Goal: Task Accomplishment & Management: Manage account settings

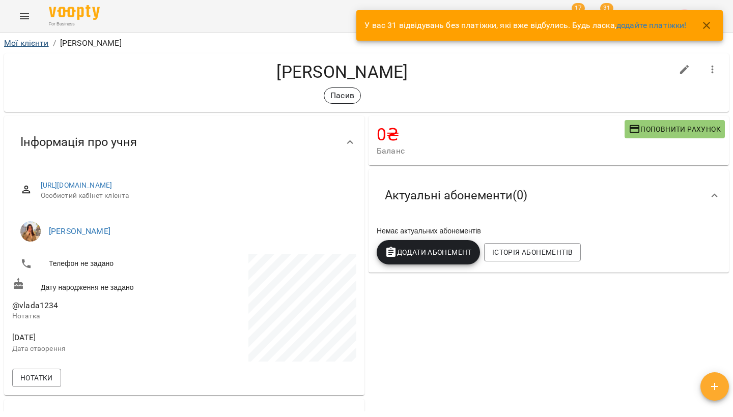
click at [42, 41] on link "Мої клієнти" at bounding box center [26, 43] width 45 height 10
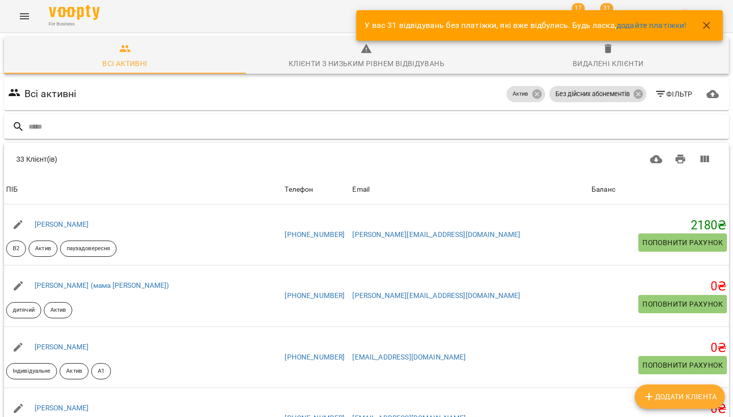
click at [462, 134] on input "text" at bounding box center [376, 127] width 696 height 17
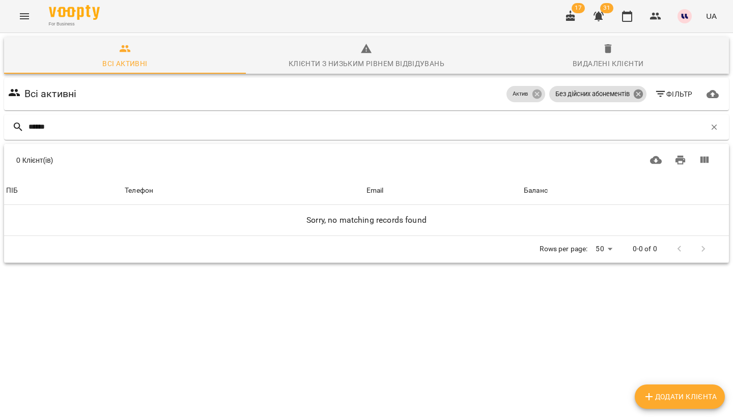
type input "******"
click at [638, 94] on icon at bounding box center [637, 94] width 11 height 11
click at [105, 125] on input "******" at bounding box center [366, 127] width 677 height 17
drag, startPoint x: 105, startPoint y: 125, endPoint x: 638, endPoint y: 98, distance: 533.5
click at [638, 98] on icon at bounding box center [637, 94] width 9 height 9
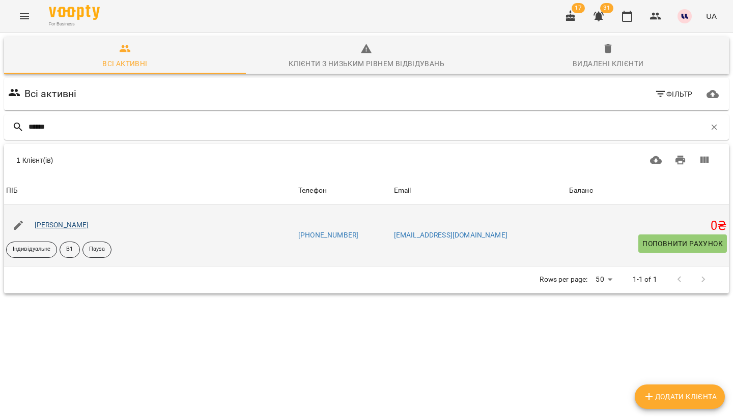
click at [89, 222] on link "[PERSON_NAME]" at bounding box center [62, 225] width 54 height 8
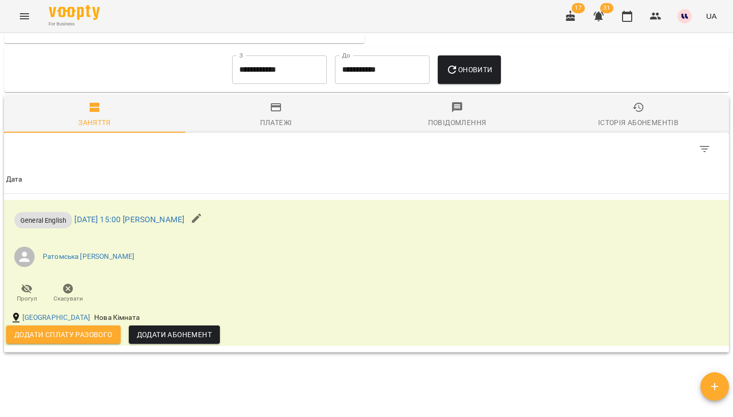
scroll to position [538, 0]
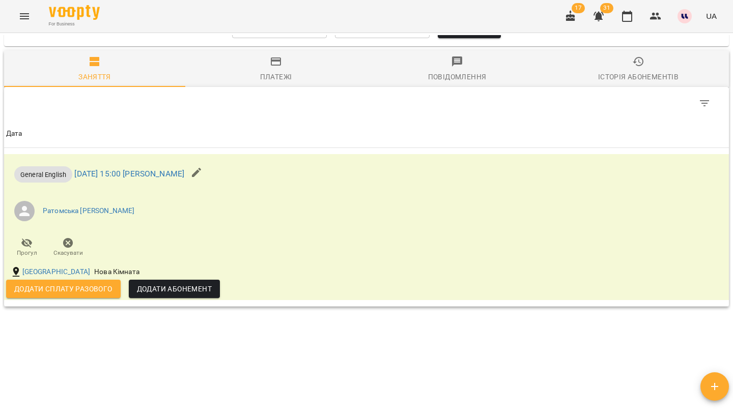
click at [632, 72] on span "Історія абонементів" at bounding box center [638, 68] width 169 height 27
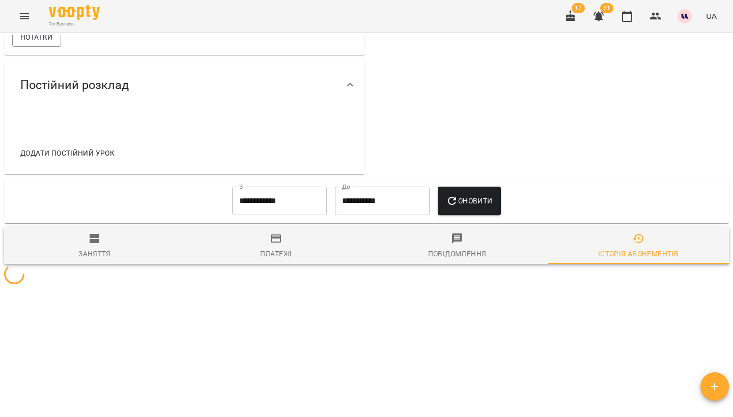
scroll to position [365, 0]
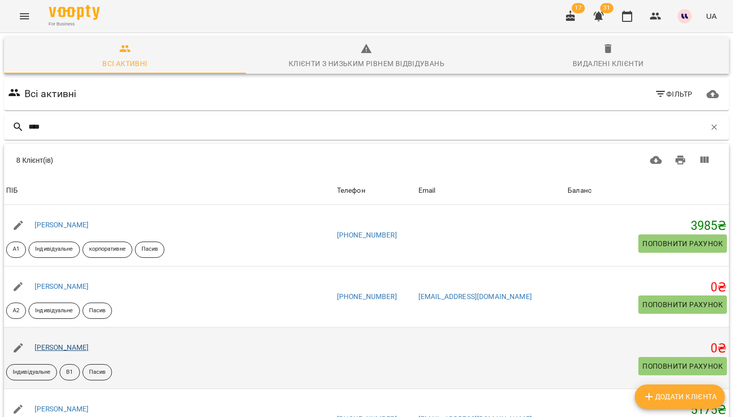
type input "****"
click at [81, 349] on link "[PERSON_NAME]" at bounding box center [62, 347] width 54 height 8
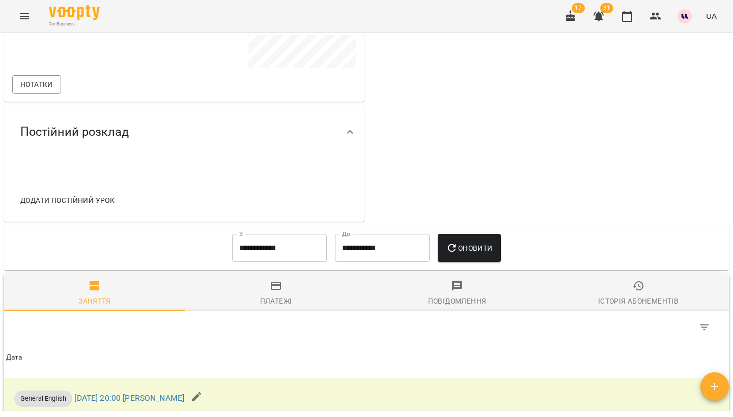
scroll to position [339, 0]
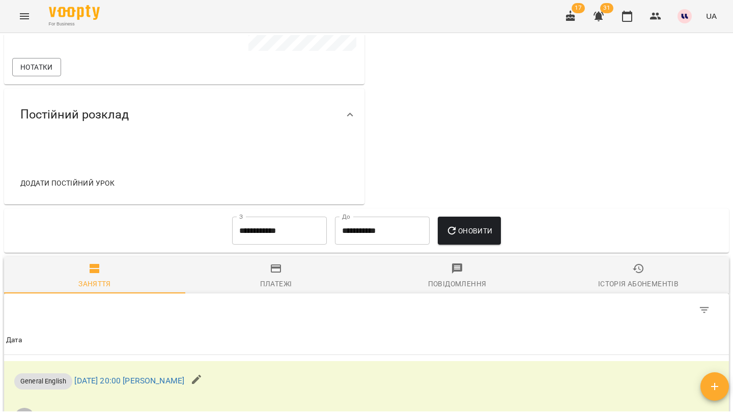
click at [631, 260] on button "Історія абонементів" at bounding box center [638, 275] width 181 height 37
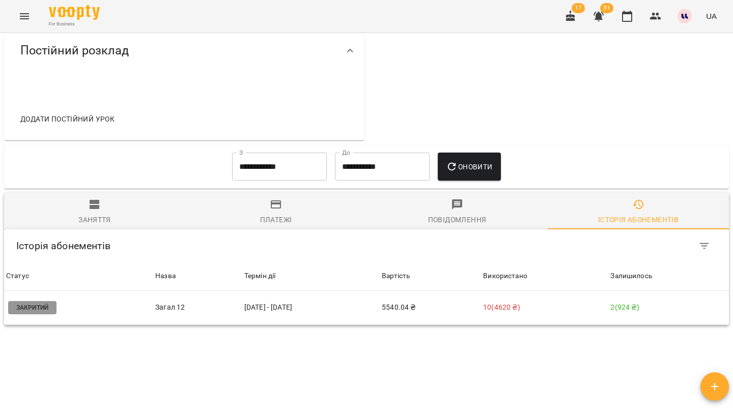
scroll to position [405, 0]
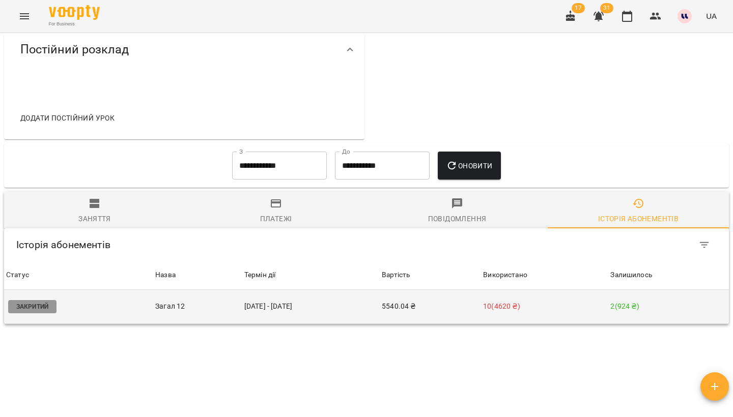
click at [543, 318] on td "10 ( 4620 ₴ )" at bounding box center [544, 307] width 127 height 34
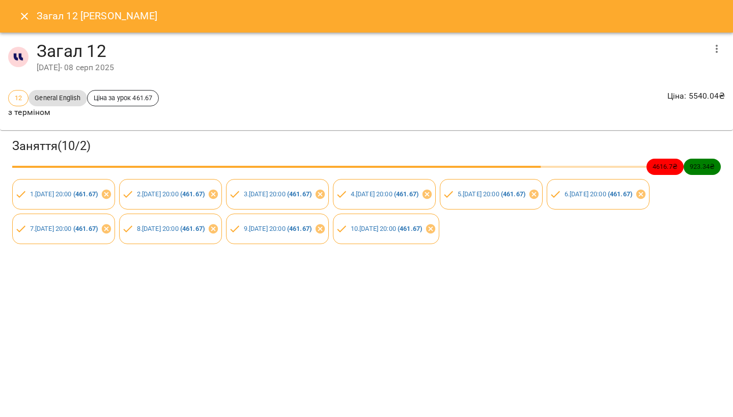
click at [714, 43] on icon "button" at bounding box center [716, 49] width 12 height 12
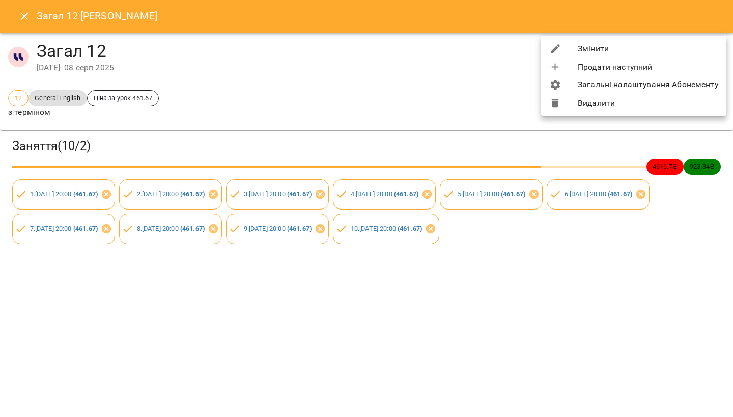
click at [643, 50] on li "Змінити" at bounding box center [633, 49] width 185 height 18
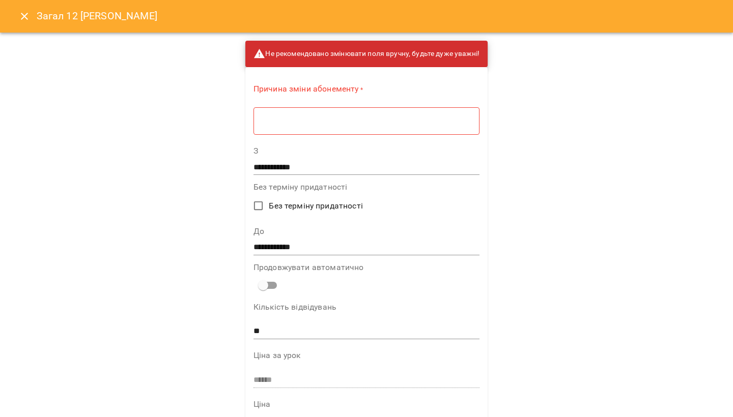
click at [448, 117] on textarea at bounding box center [367, 121] width 212 height 9
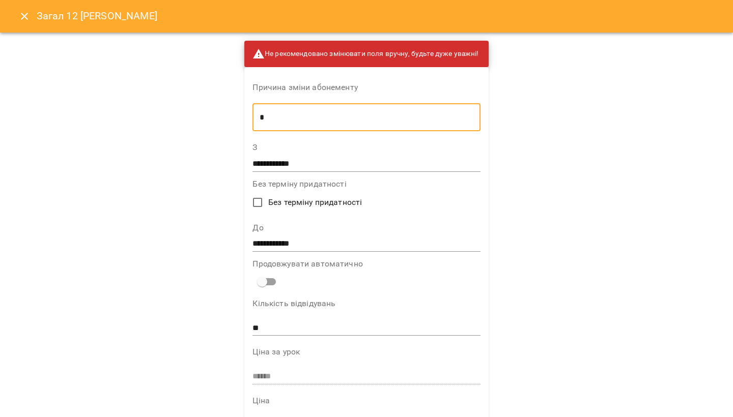
type textarea "*"
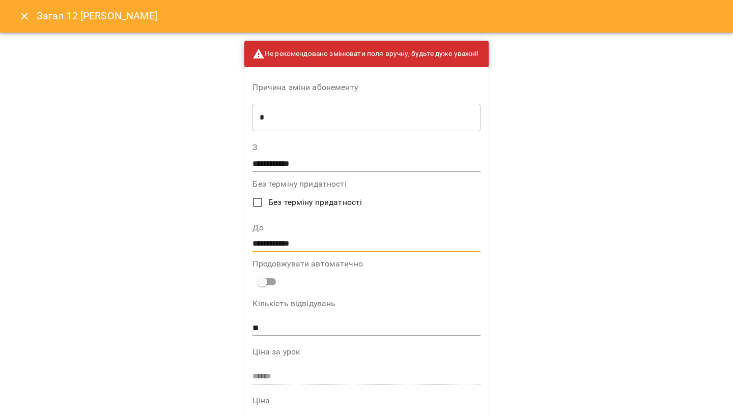
click at [289, 244] on input "**********" at bounding box center [365, 244] width 227 height 16
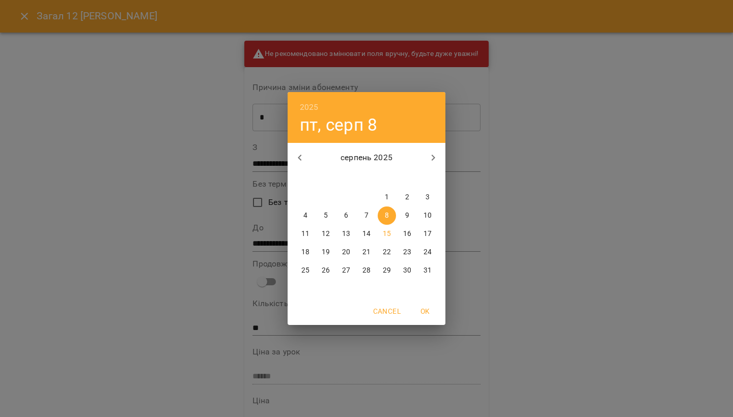
click at [426, 252] on p "24" at bounding box center [427, 252] width 8 height 10
type input "**********"
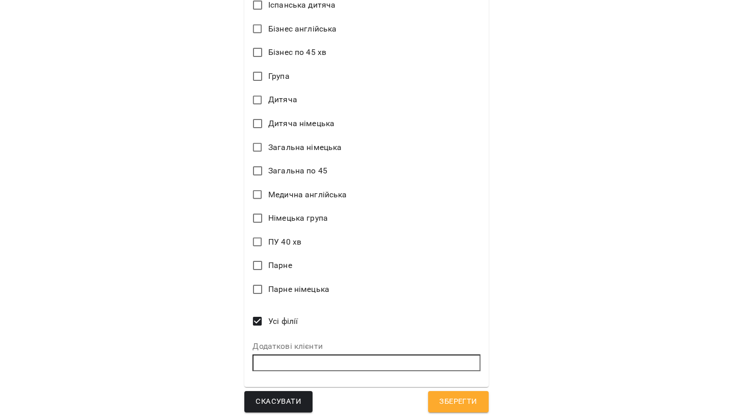
scroll to position [604, 0]
click at [462, 400] on span "Зберегти" at bounding box center [458, 402] width 38 height 13
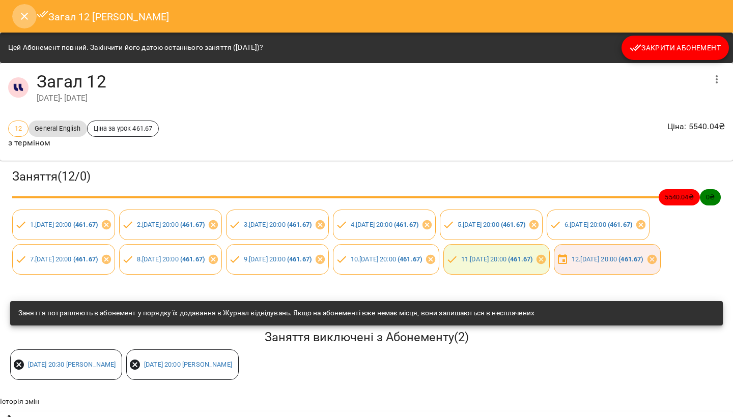
click at [26, 14] on icon "Close" at bounding box center [24, 16] width 7 height 7
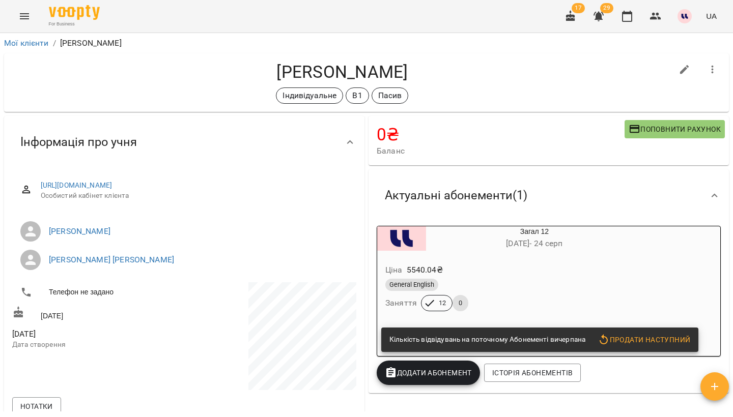
scroll to position [0, 0]
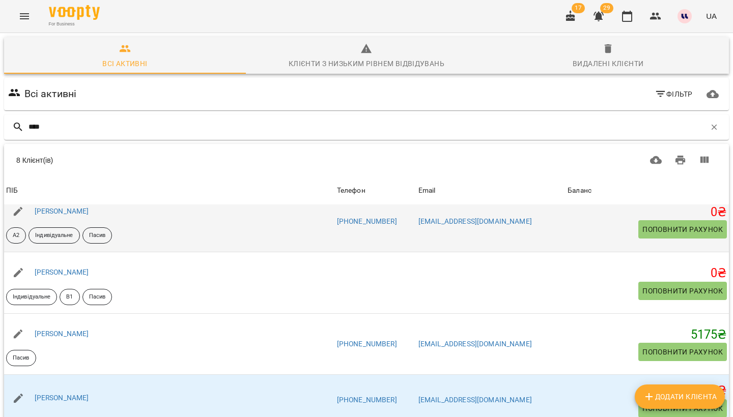
scroll to position [76, 0]
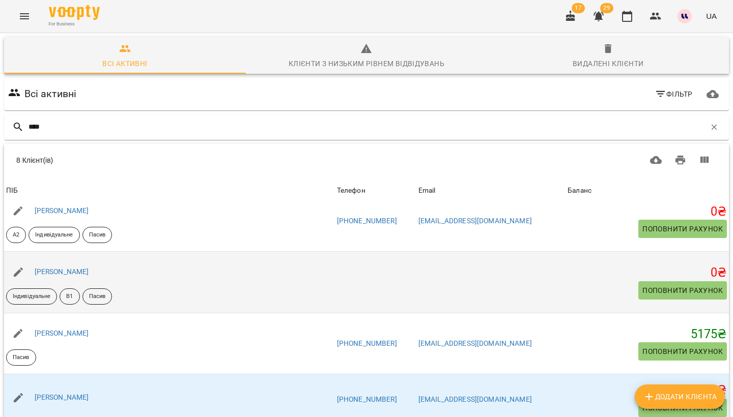
type input "****"
click at [80, 276] on div "[PERSON_NAME]" at bounding box center [62, 272] width 59 height 14
click at [79, 274] on link "[PERSON_NAME]" at bounding box center [62, 272] width 54 height 8
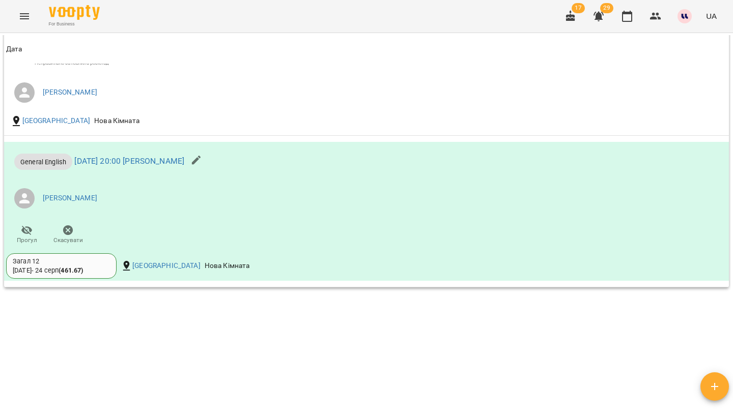
scroll to position [923, 0]
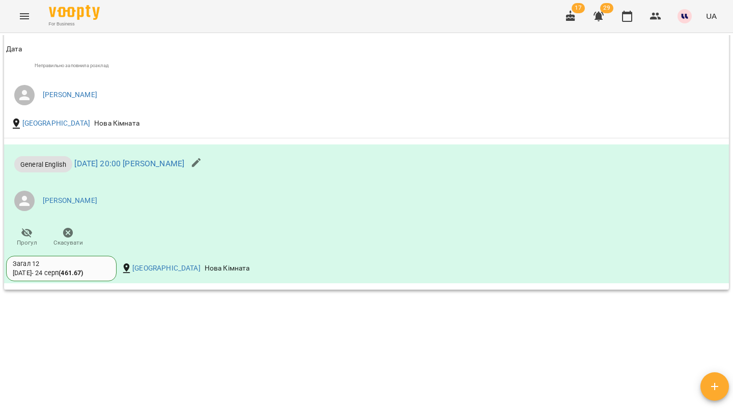
click at [600, 20] on icon "button" at bounding box center [598, 17] width 10 height 10
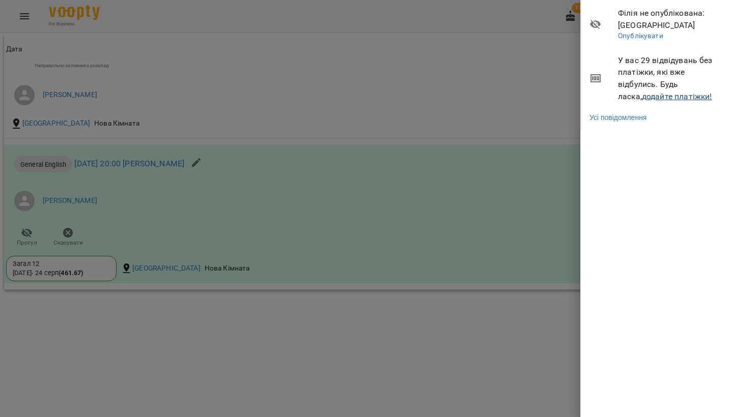
click at [652, 97] on link "додайте платіжки!" at bounding box center [677, 97] width 70 height 10
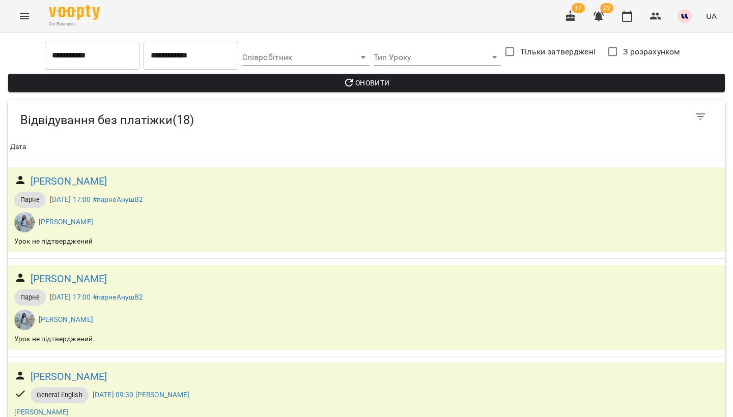
click at [25, 15] on icon "Menu" at bounding box center [24, 16] width 12 height 12
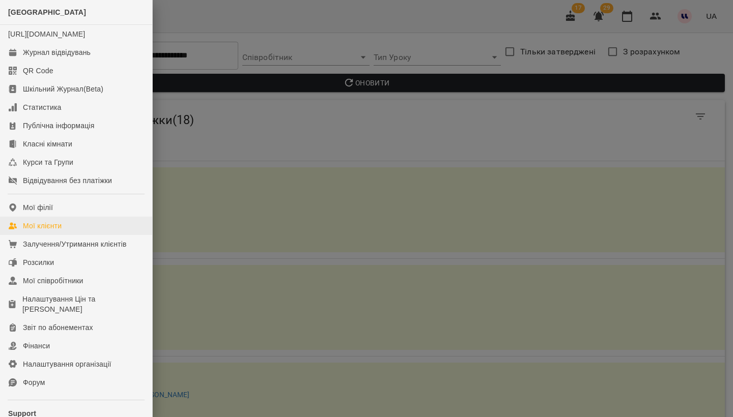
click at [53, 231] on div "Мої клієнти" at bounding box center [42, 226] width 39 height 10
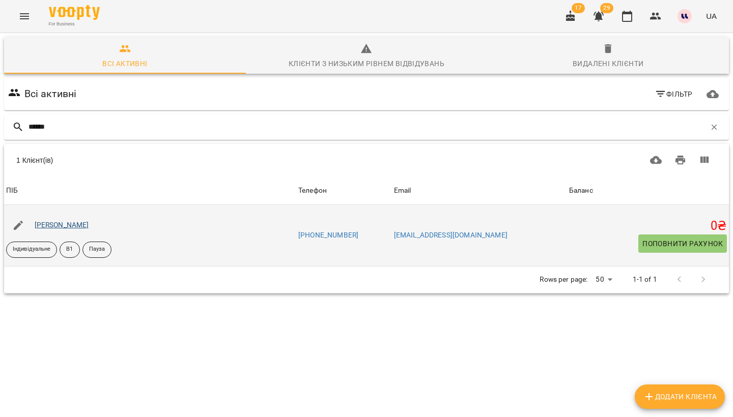
type input "******"
click at [80, 226] on link "[PERSON_NAME]" at bounding box center [62, 225] width 54 height 8
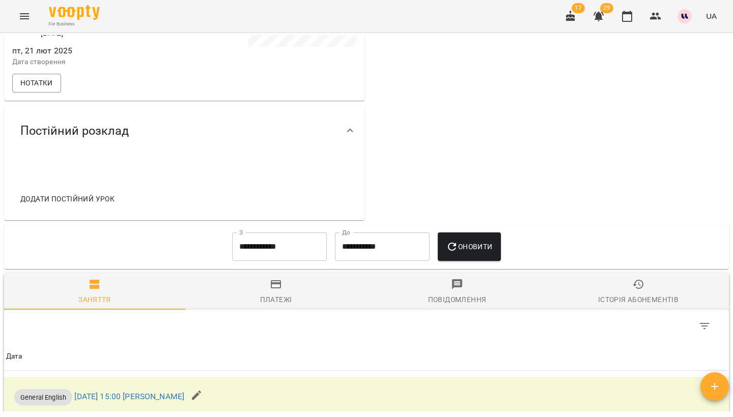
scroll to position [518, 0]
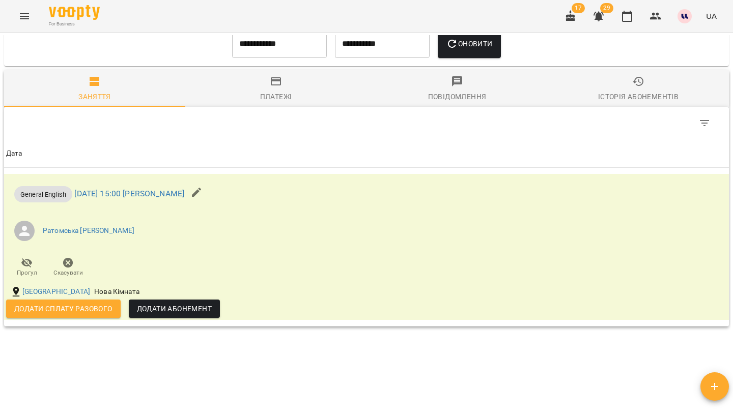
click at [636, 88] on icon "button" at bounding box center [638, 81] width 12 height 12
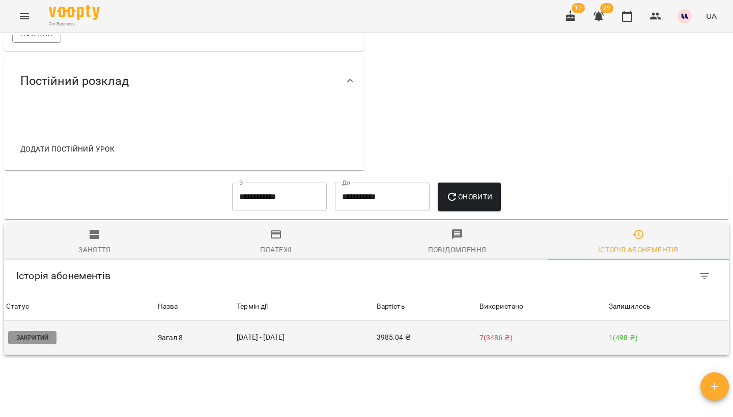
click at [613, 332] on td "1 ( 498 ₴ )" at bounding box center [668, 338] width 122 height 34
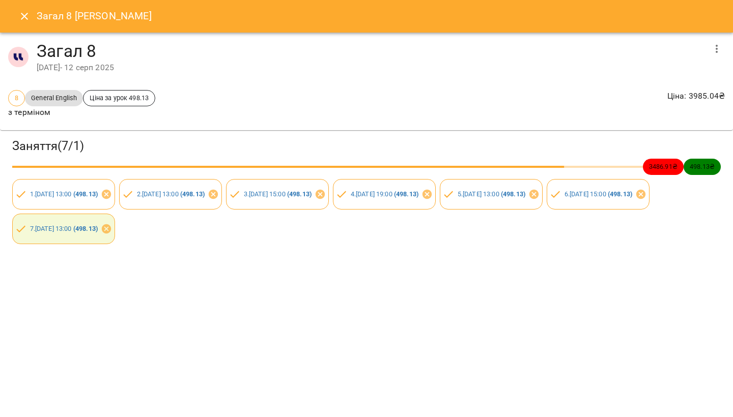
click at [717, 52] on icon "button" at bounding box center [716, 49] width 12 height 12
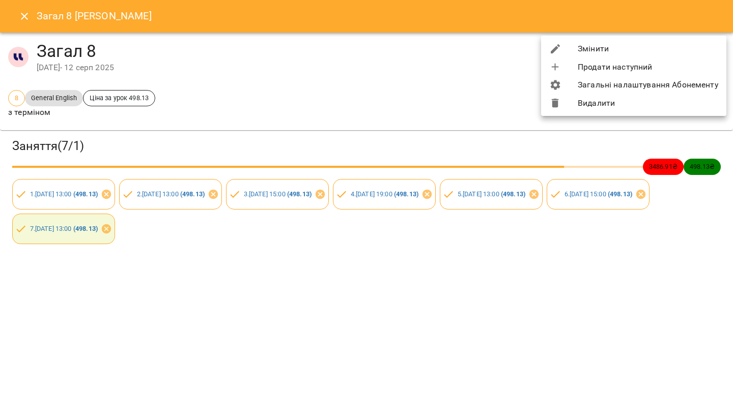
click at [615, 46] on li "Змінити" at bounding box center [633, 49] width 185 height 18
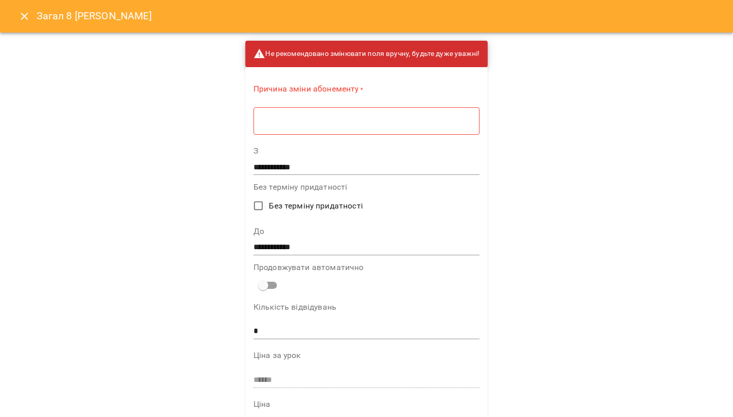
click at [421, 128] on div "* ​" at bounding box center [366, 121] width 226 height 28
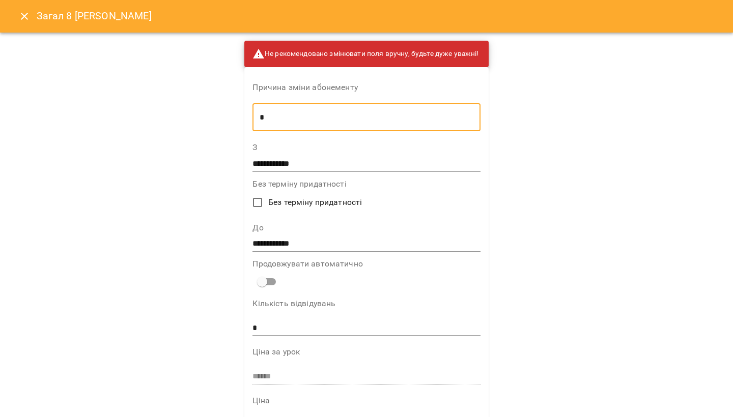
type textarea "*"
click at [296, 233] on div "**********" at bounding box center [365, 238] width 227 height 28
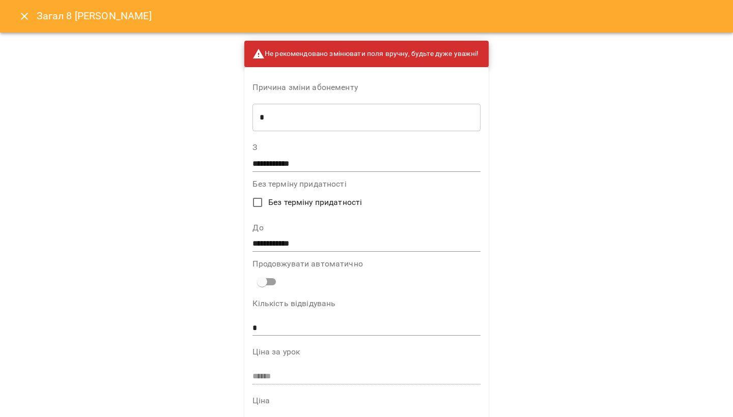
click at [297, 243] on input "**********" at bounding box center [365, 244] width 227 height 16
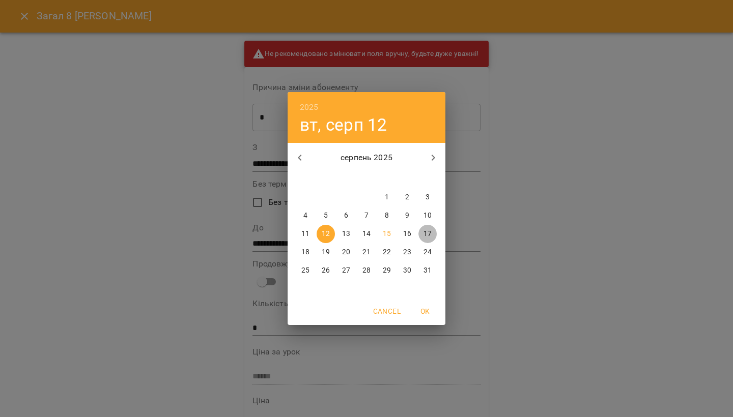
click at [433, 232] on span "17" at bounding box center [427, 234] width 18 height 10
type input "**********"
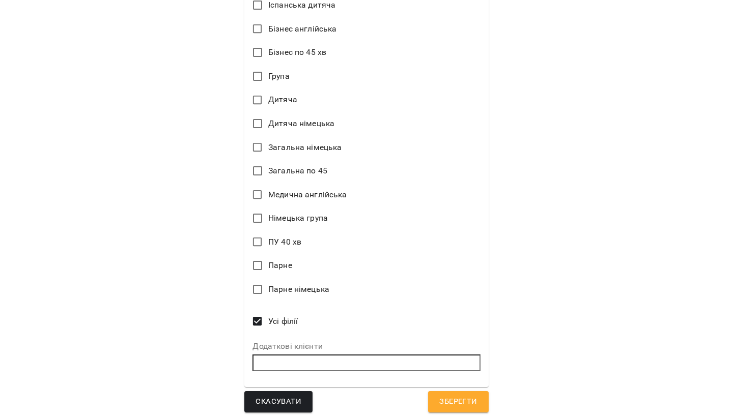
scroll to position [604, 0]
click at [455, 402] on span "Зберегти" at bounding box center [458, 402] width 38 height 13
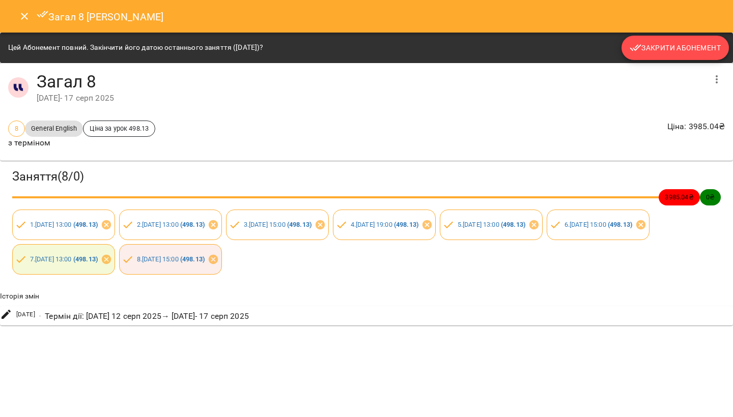
click at [668, 51] on span "Закрити Абонемент" at bounding box center [674, 48] width 91 height 12
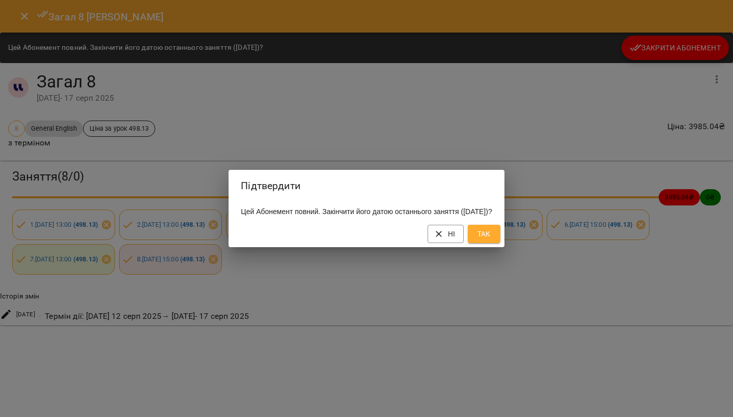
click at [492, 240] on span "Так" at bounding box center [484, 234] width 16 height 12
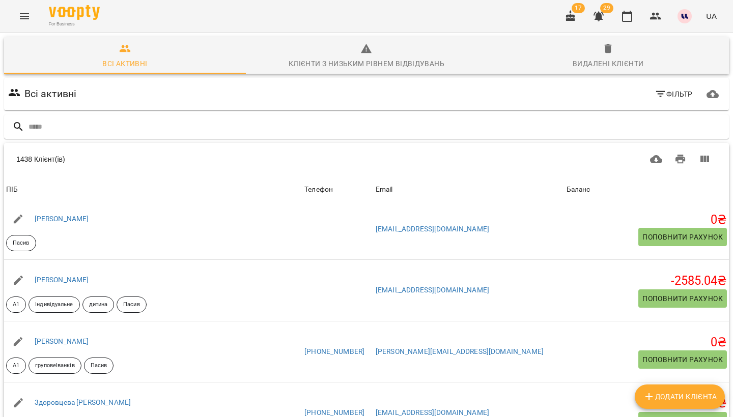
scroll to position [11, 0]
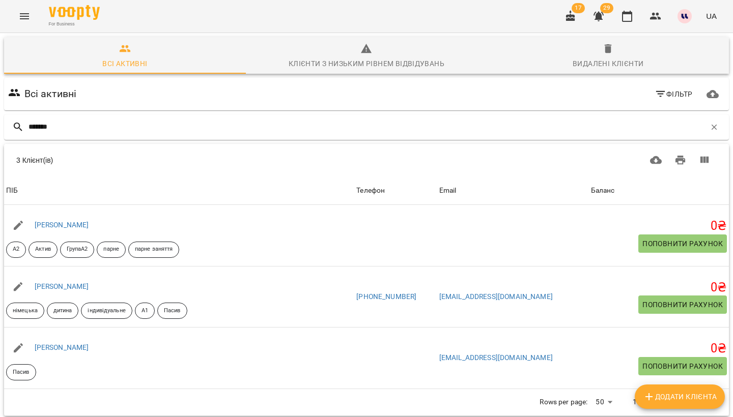
type input "*******"
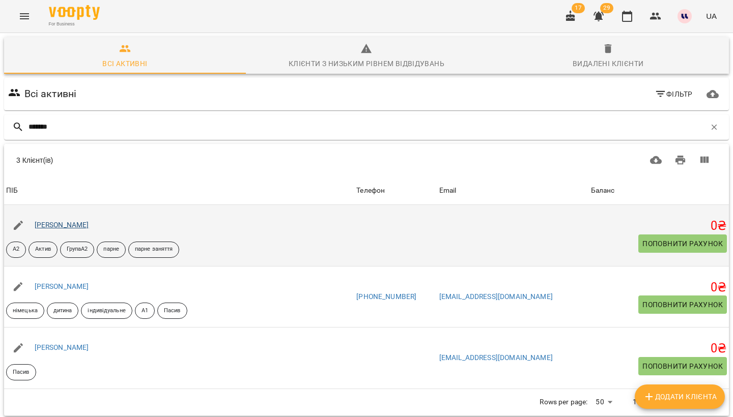
drag, startPoint x: 109, startPoint y: 261, endPoint x: 73, endPoint y: 225, distance: 50.7
click at [73, 225] on link "[PERSON_NAME]" at bounding box center [62, 225] width 54 height 8
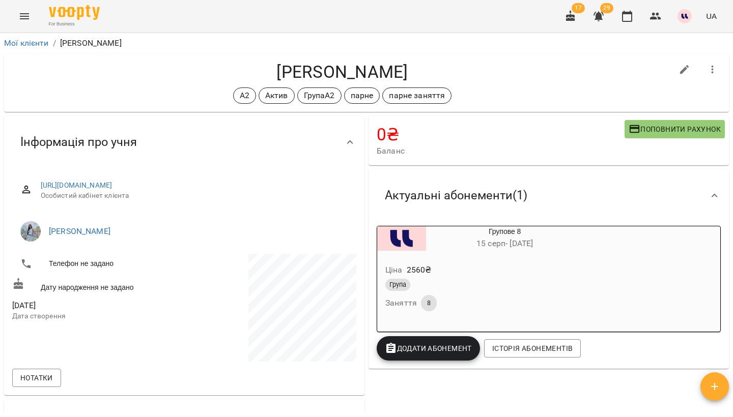
scroll to position [297, 0]
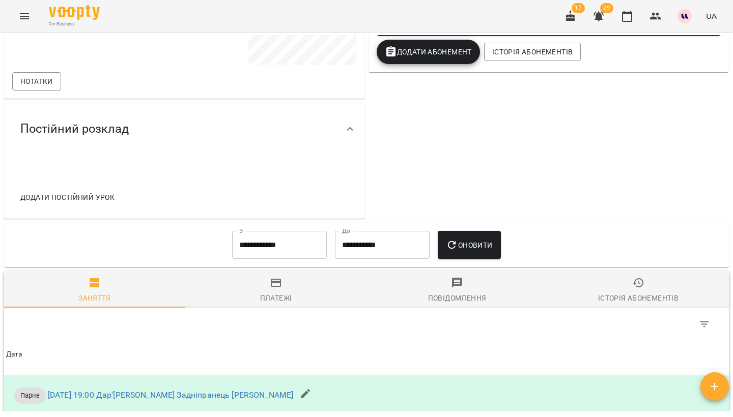
click at [651, 285] on span "Історія абонементів" at bounding box center [638, 290] width 169 height 27
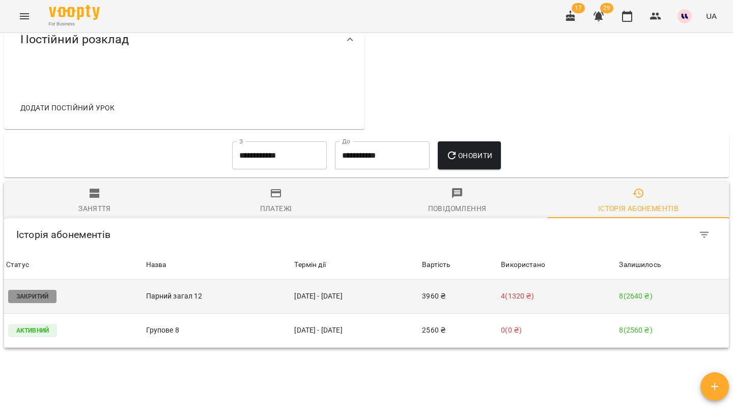
scroll to position [386, 0]
click at [651, 285] on td "8 ( 2640 ₴ )" at bounding box center [673, 297] width 112 height 34
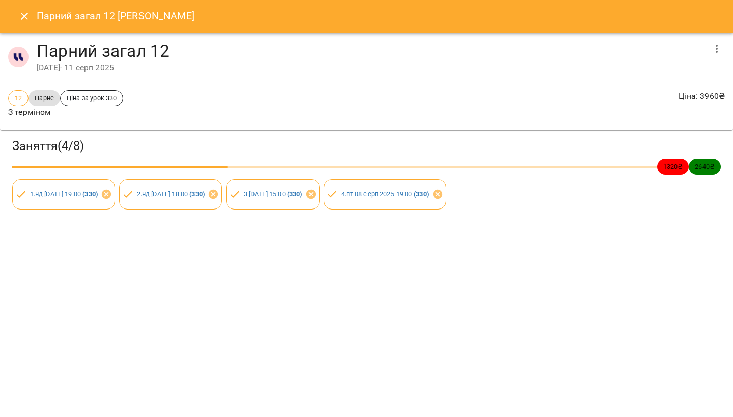
click at [26, 14] on icon "Close" at bounding box center [24, 16] width 7 height 7
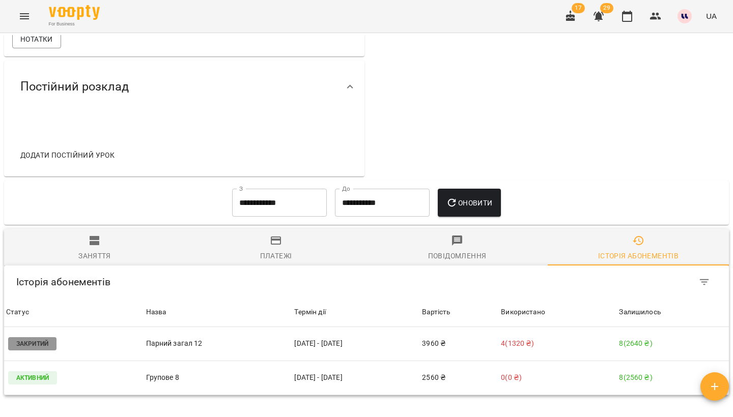
click at [102, 245] on span "Заняття" at bounding box center [94, 248] width 169 height 27
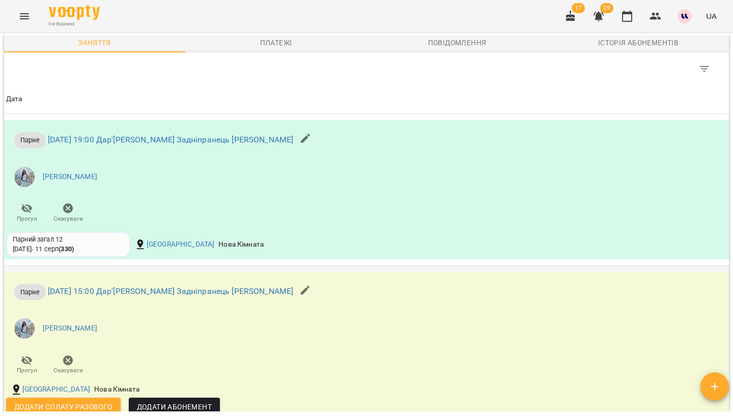
scroll to position [532, 0]
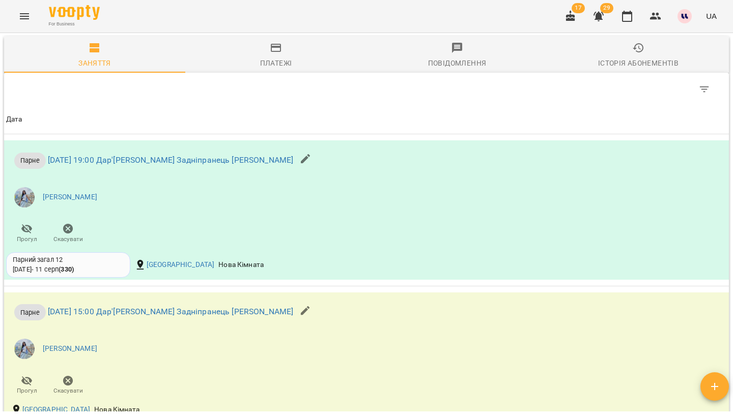
click at [631, 57] on div "Історія абонементів" at bounding box center [638, 63] width 80 height 12
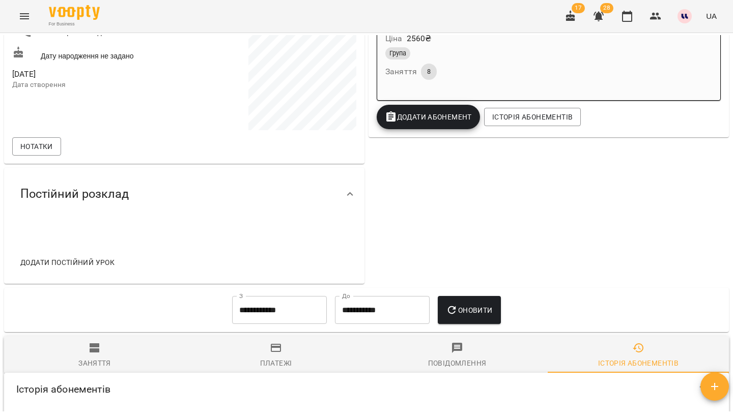
scroll to position [427, 0]
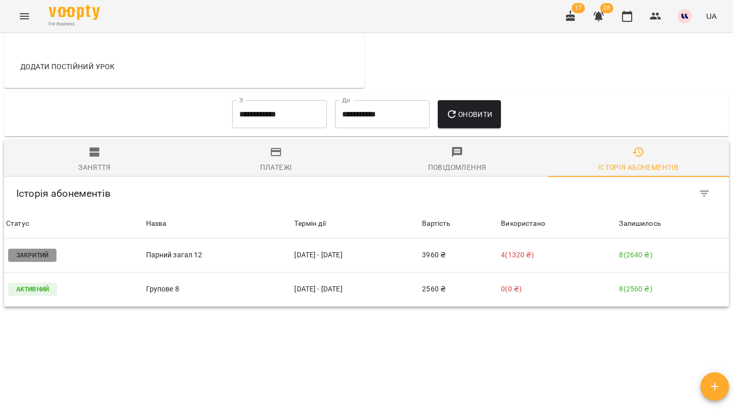
click at [125, 161] on span "Заняття" at bounding box center [94, 159] width 169 height 27
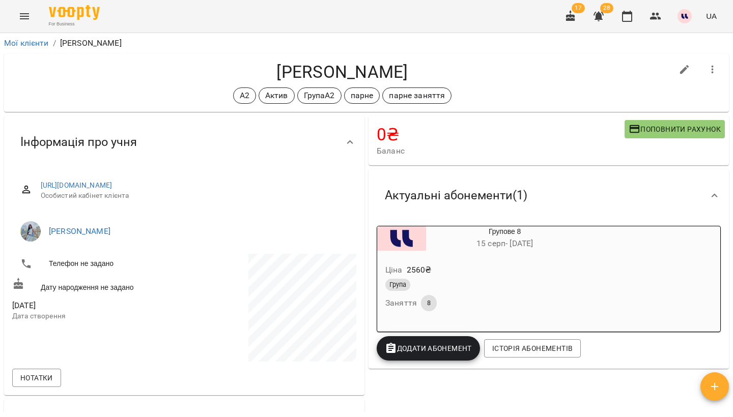
scroll to position [0, 0]
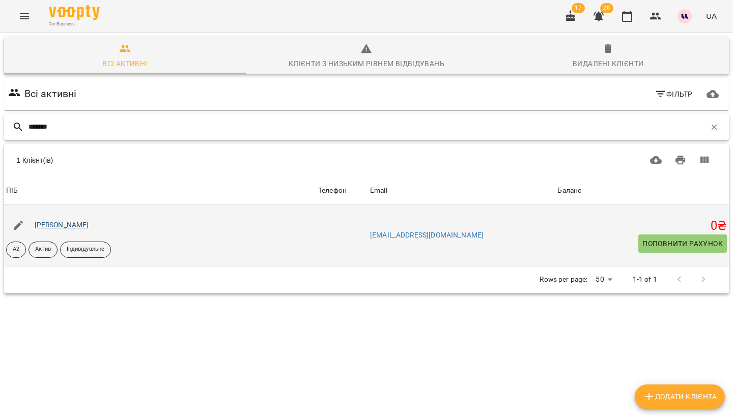
type input "*******"
click at [67, 222] on link "[PERSON_NAME]" at bounding box center [62, 225] width 54 height 8
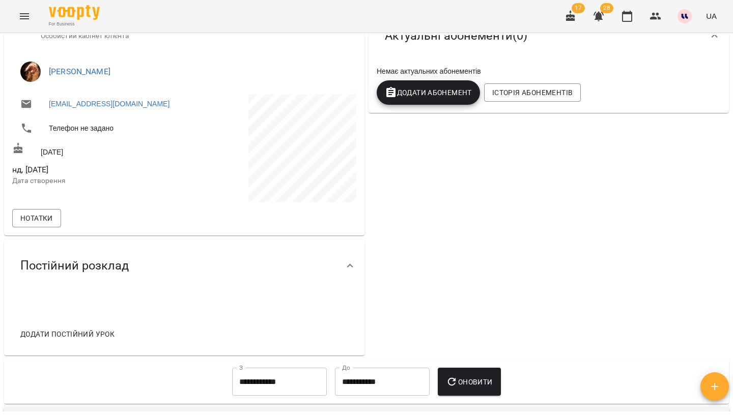
scroll to position [178, 0]
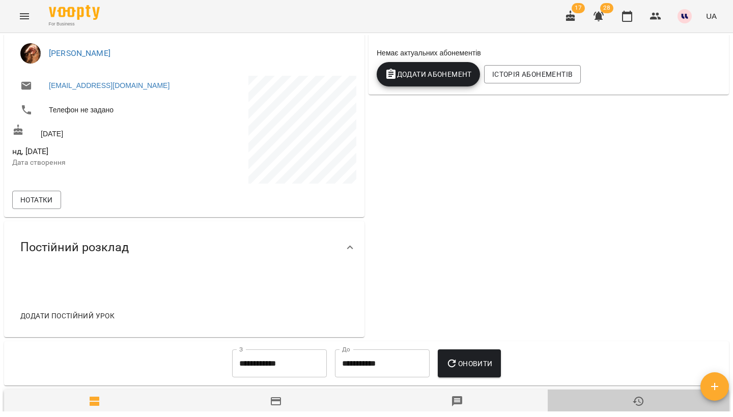
click at [632, 402] on icon "button" at bounding box center [638, 401] width 12 height 12
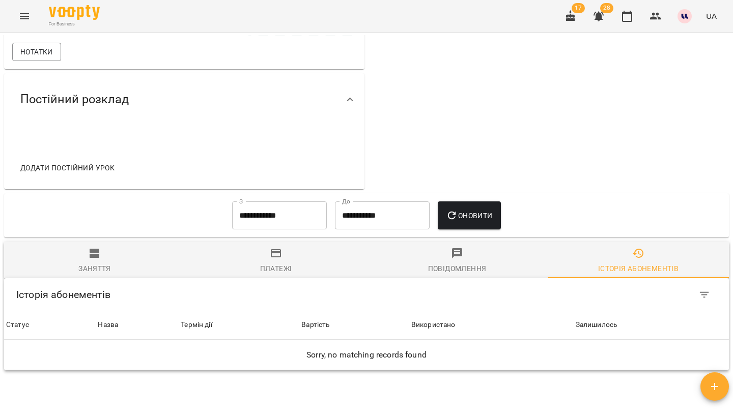
scroll to position [341, 0]
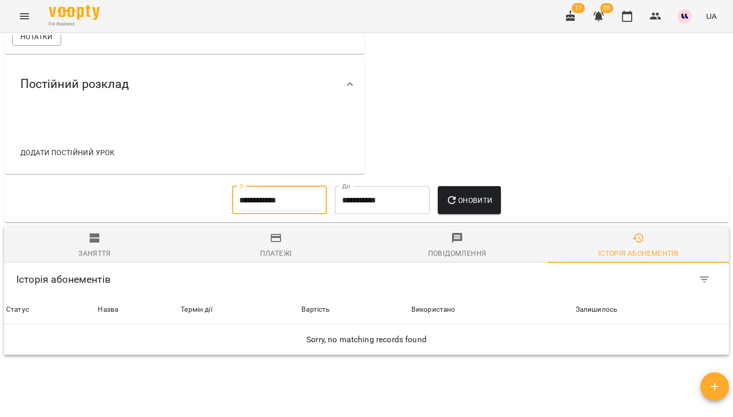
click at [286, 203] on input "**********" at bounding box center [279, 200] width 95 height 28
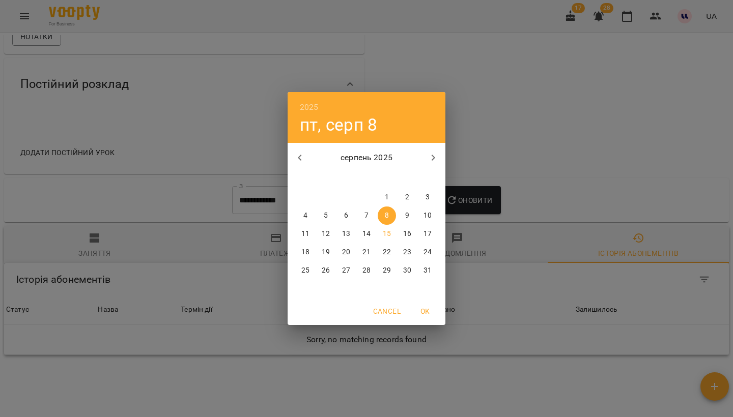
click at [302, 156] on icon "button" at bounding box center [300, 158] width 12 height 12
click at [364, 199] on p "1" at bounding box center [366, 197] width 4 height 10
type input "**********"
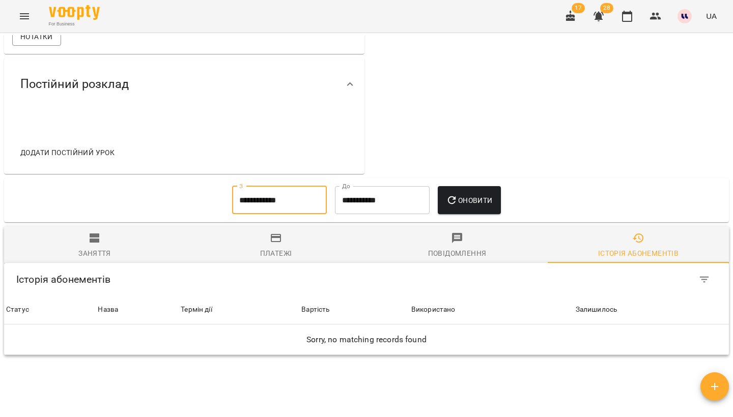
click at [488, 195] on span "Оновити" at bounding box center [469, 200] width 46 height 12
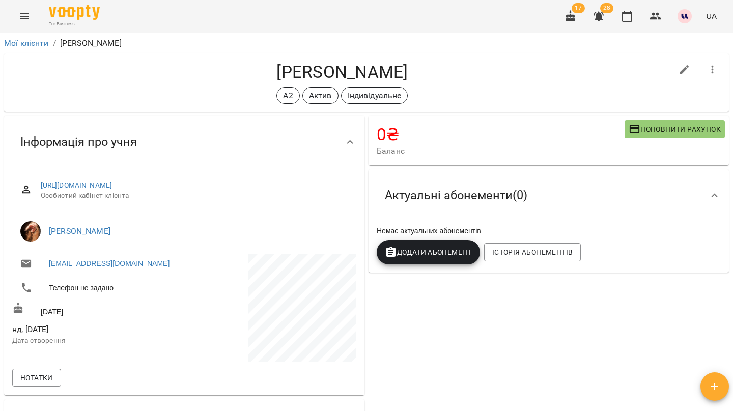
scroll to position [0, 0]
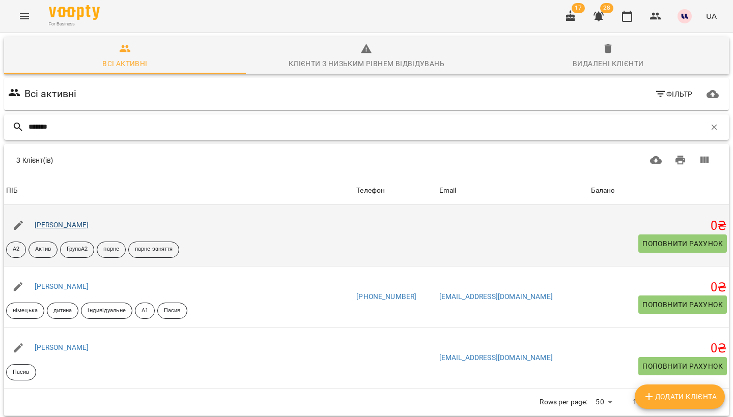
type input "*******"
click at [83, 222] on link "[PERSON_NAME]" at bounding box center [62, 225] width 54 height 8
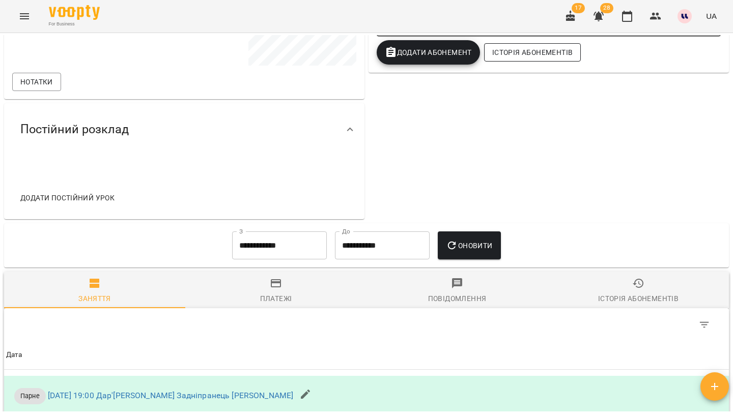
scroll to position [316, 0]
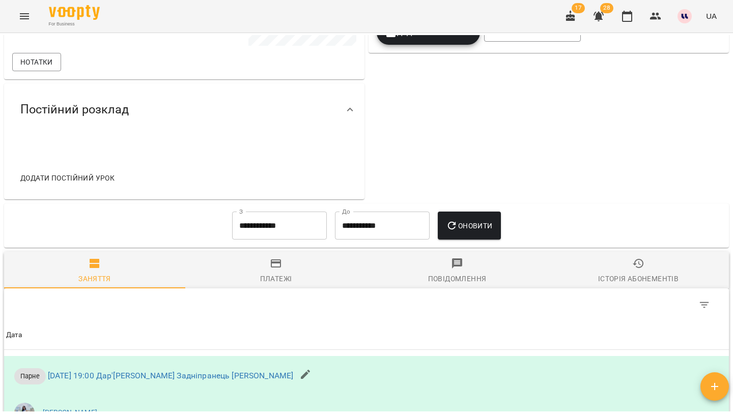
click at [637, 282] on div "Історія абонементів" at bounding box center [638, 279] width 80 height 12
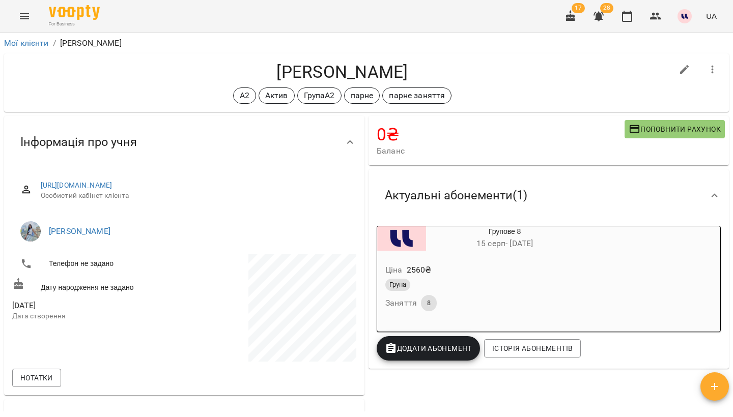
scroll to position [0, 0]
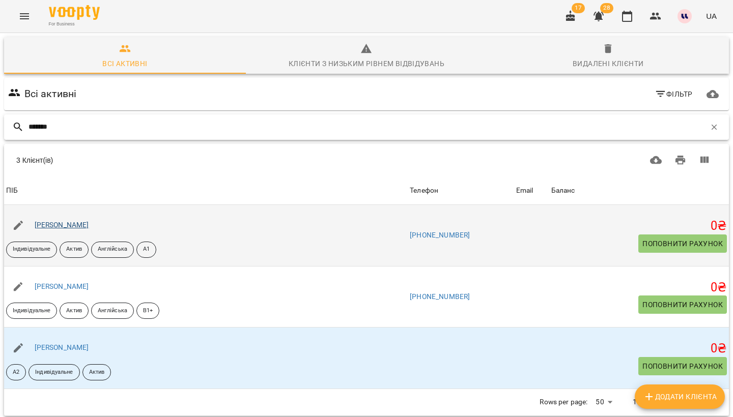
type input "*******"
click at [73, 223] on link "[PERSON_NAME]" at bounding box center [62, 225] width 54 height 8
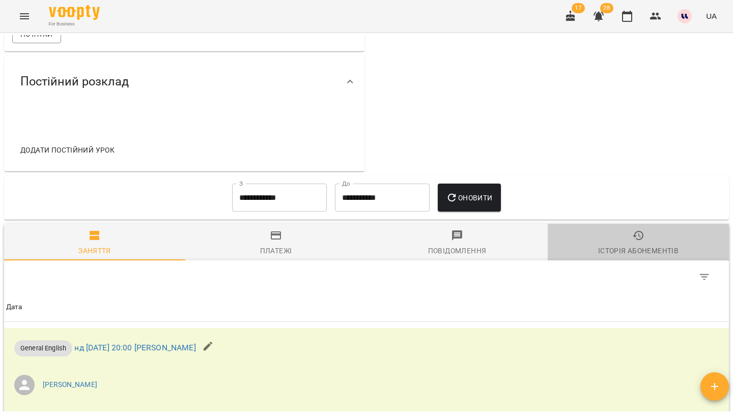
click at [660, 242] on span "Історія абонементів" at bounding box center [638, 242] width 169 height 27
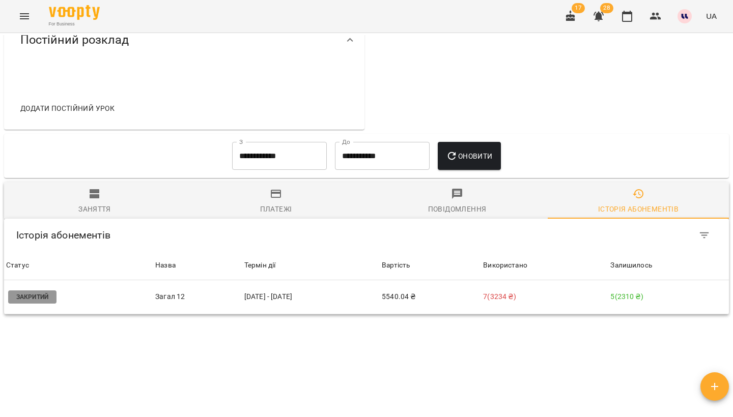
scroll to position [388, 0]
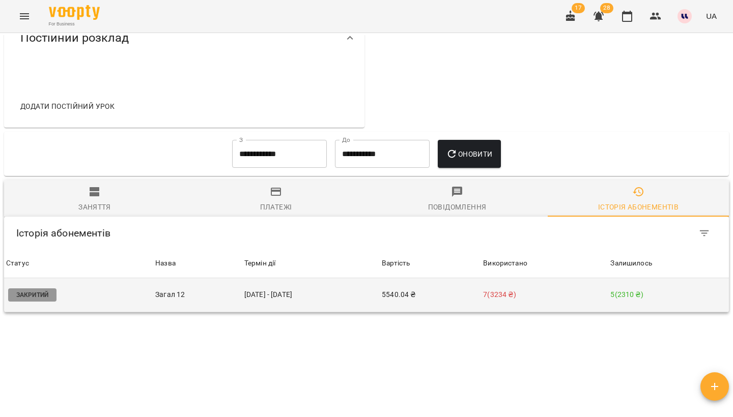
click at [356, 298] on td "[DATE] - [DATE]" at bounding box center [310, 295] width 137 height 34
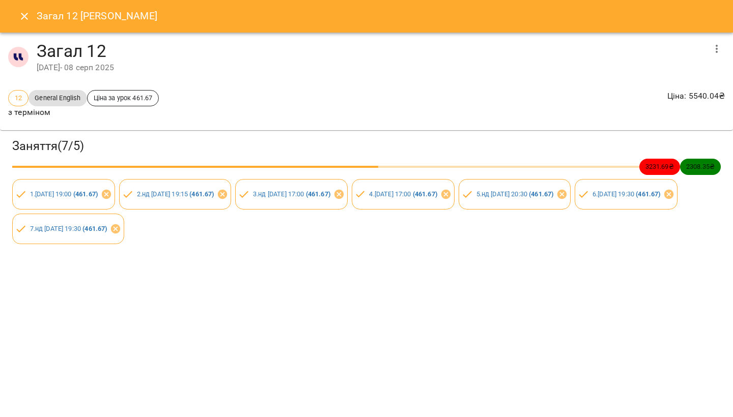
click at [713, 51] on icon "button" at bounding box center [716, 49] width 12 height 12
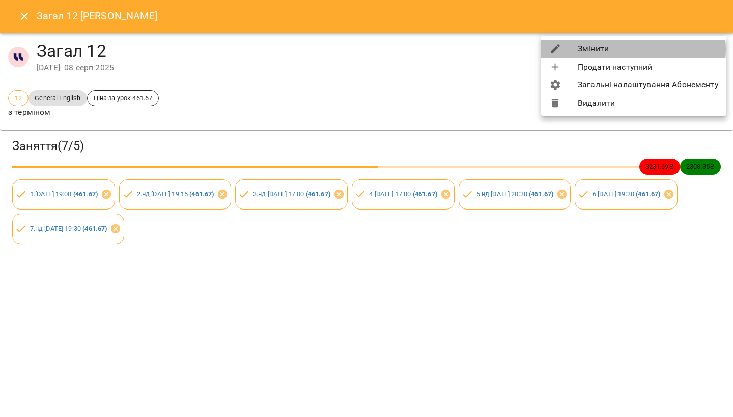
click at [621, 49] on li "Змінити" at bounding box center [633, 49] width 185 height 18
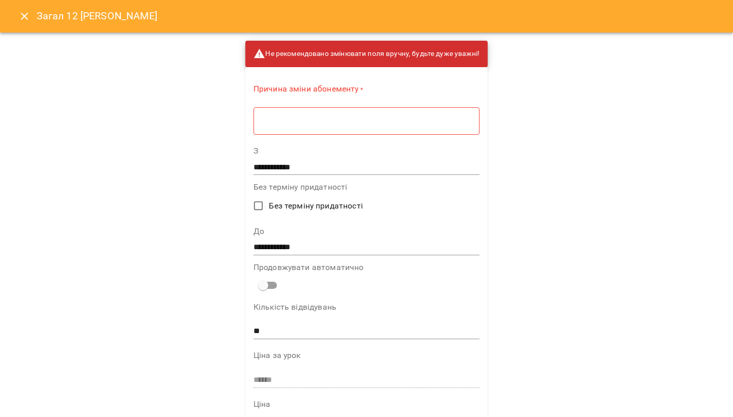
click at [442, 128] on div "* ​" at bounding box center [366, 121] width 226 height 28
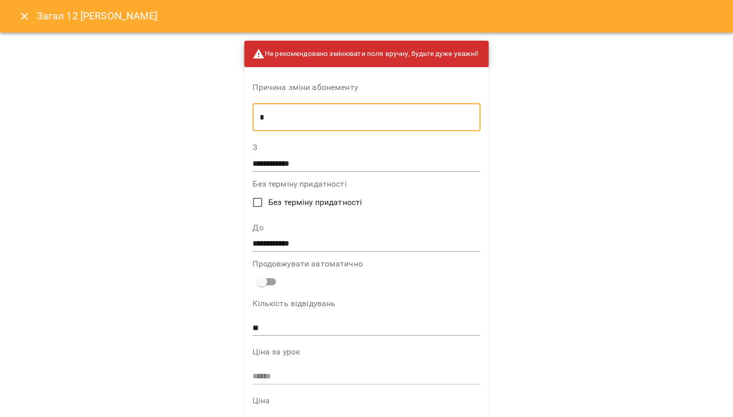
type textarea "*"
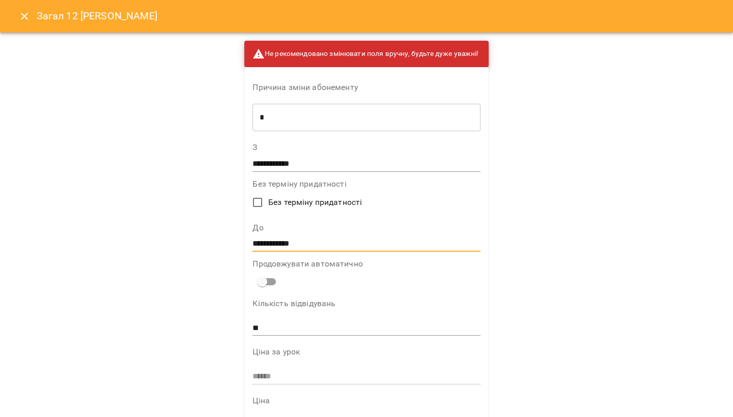
click at [287, 244] on input "**********" at bounding box center [365, 244] width 227 height 16
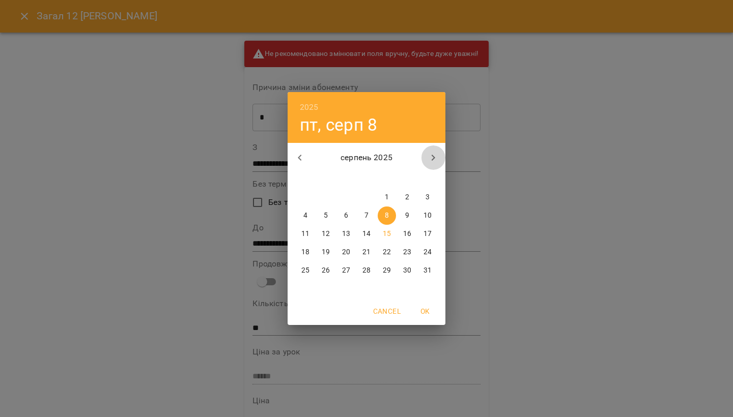
click at [436, 155] on icon "button" at bounding box center [433, 158] width 12 height 12
click at [294, 158] on icon "button" at bounding box center [300, 158] width 12 height 12
click at [322, 270] on p "30" at bounding box center [326, 271] width 8 height 10
type input "**********"
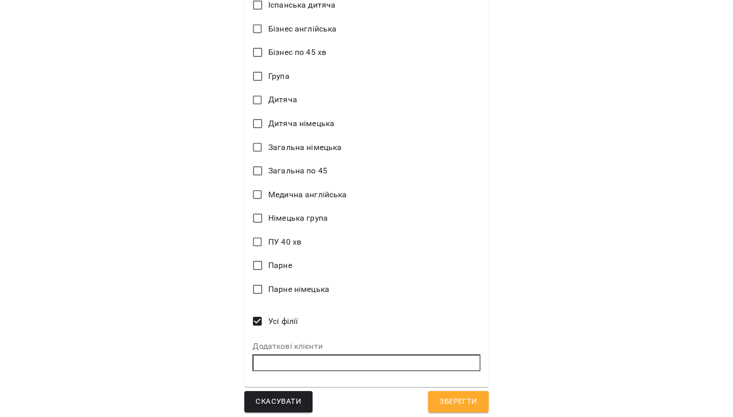
click at [449, 395] on span "Зберегти" at bounding box center [458, 401] width 38 height 13
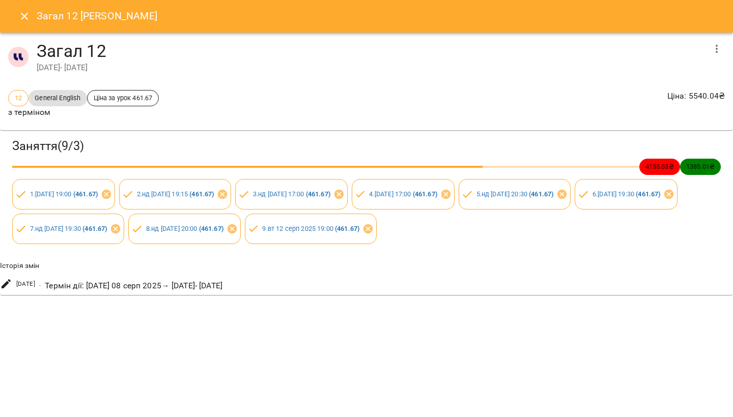
click at [17, 18] on button "Close" at bounding box center [24, 16] width 24 height 24
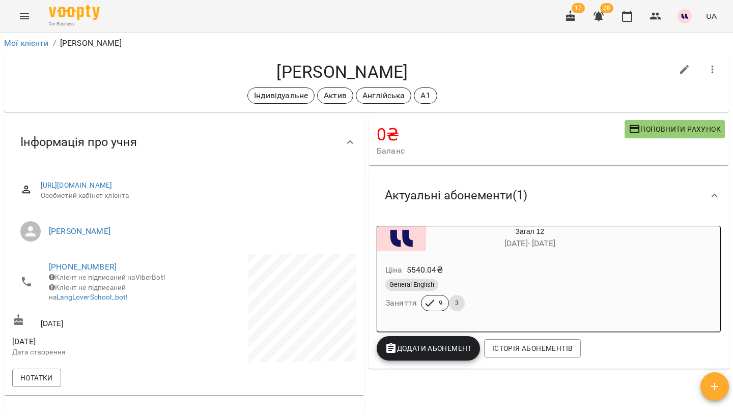
scroll to position [0, 0]
click at [276, 75] on h4 "[PERSON_NAME]" at bounding box center [342, 72] width 660 height 21
copy h4 "[PERSON_NAME]"
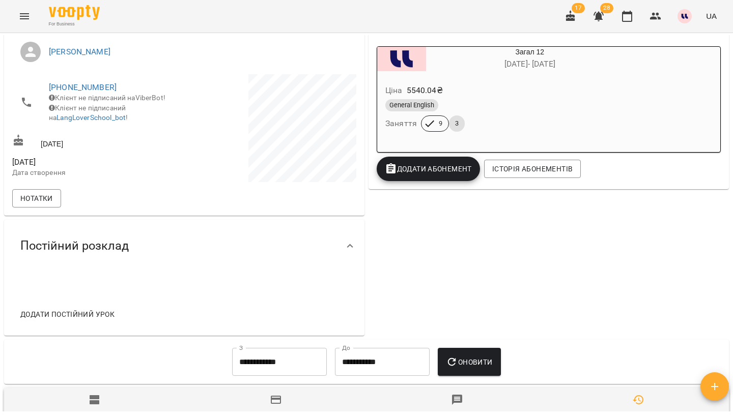
scroll to position [404, 0]
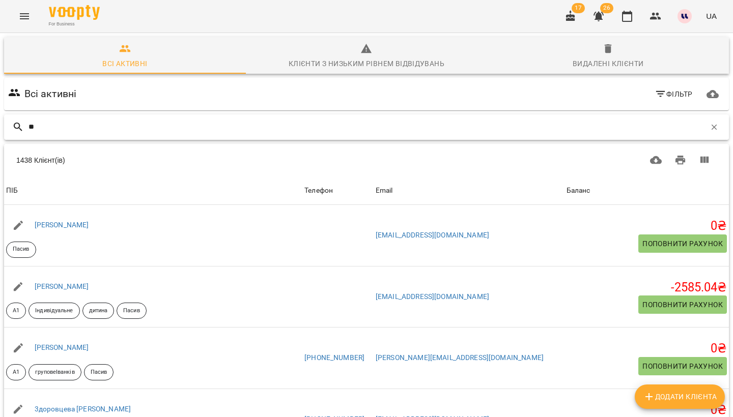
type input "*"
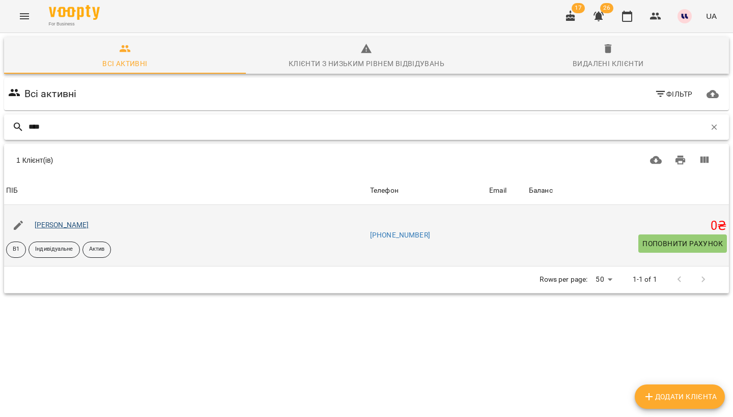
type input "****"
click at [65, 226] on link "[PERSON_NAME]" at bounding box center [62, 225] width 54 height 8
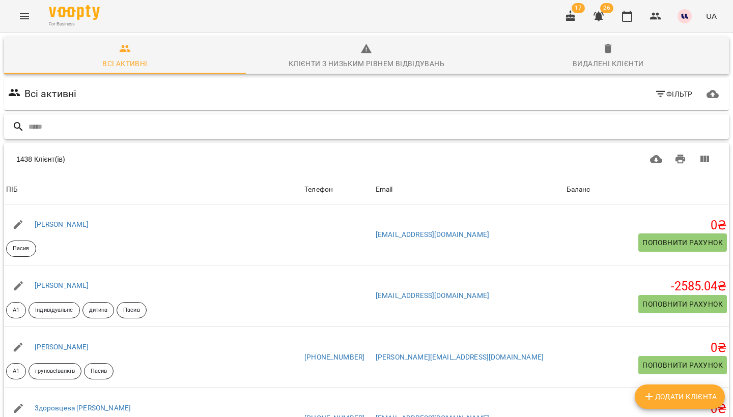
type input "*"
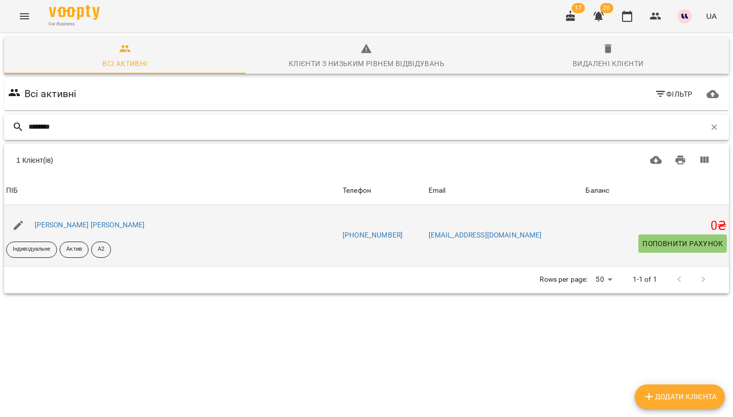
type input "********"
click at [77, 231] on div "[PERSON_NAME] [PERSON_NAME]" at bounding box center [90, 225] width 114 height 14
click at [73, 228] on link "[PERSON_NAME] [PERSON_NAME]" at bounding box center [90, 225] width 110 height 8
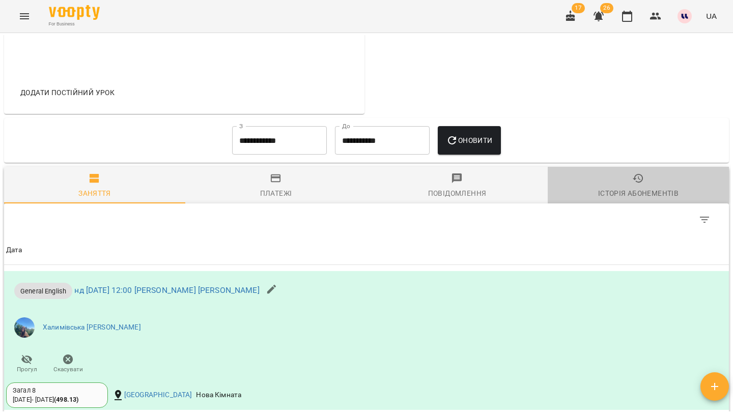
click at [641, 180] on icon "button" at bounding box center [638, 178] width 12 height 12
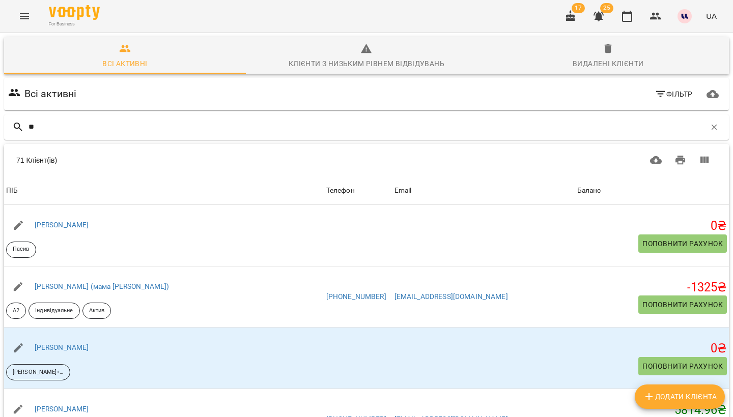
type input "*"
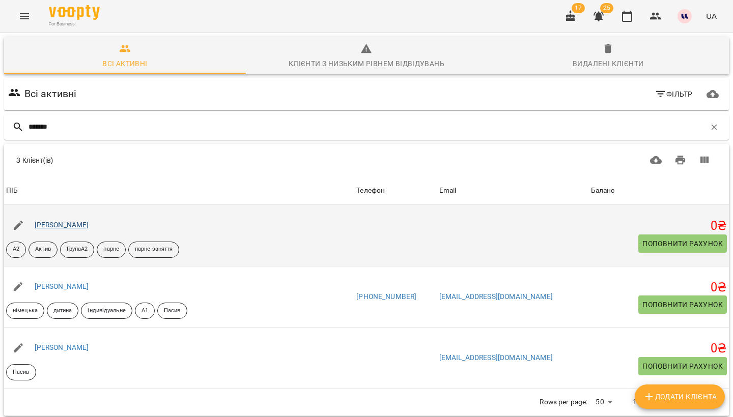
type input "*******"
click at [74, 224] on link "[PERSON_NAME]" at bounding box center [62, 225] width 54 height 8
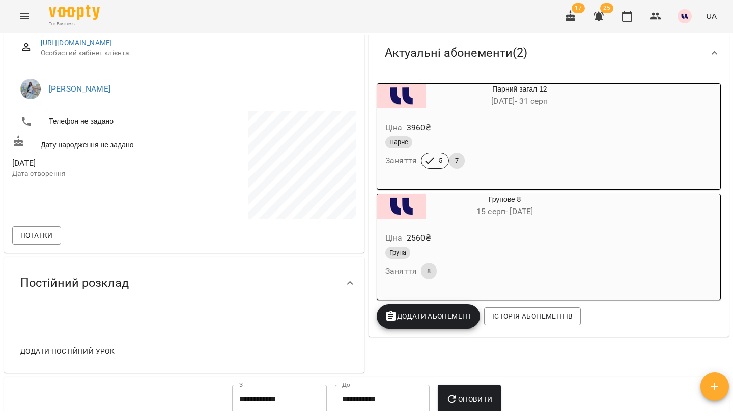
scroll to position [144, 0]
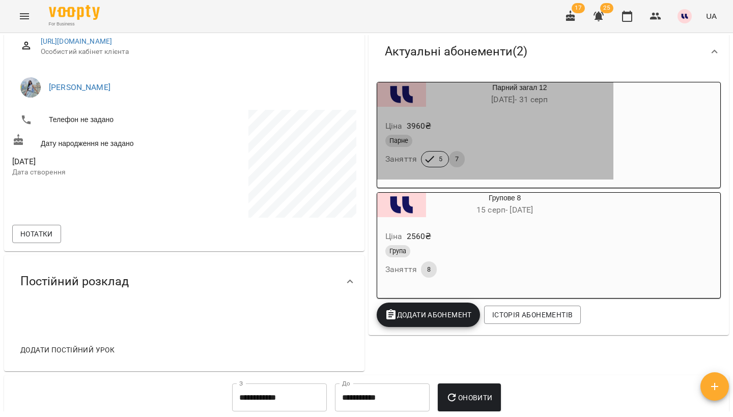
click at [533, 149] on div "Парне Заняття 5 7" at bounding box center [495, 151] width 224 height 37
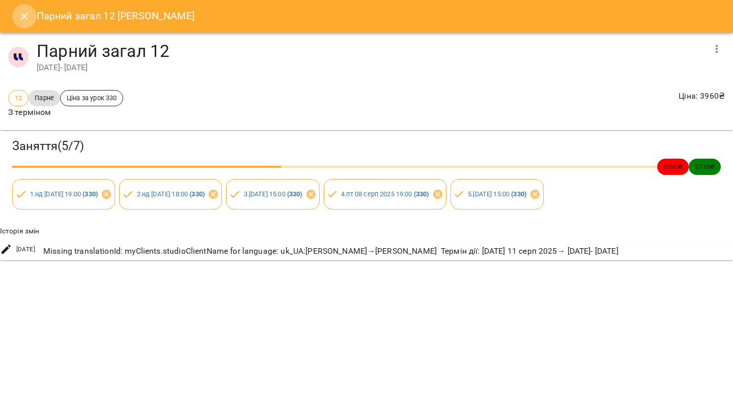
click at [24, 14] on icon "Close" at bounding box center [24, 16] width 12 height 12
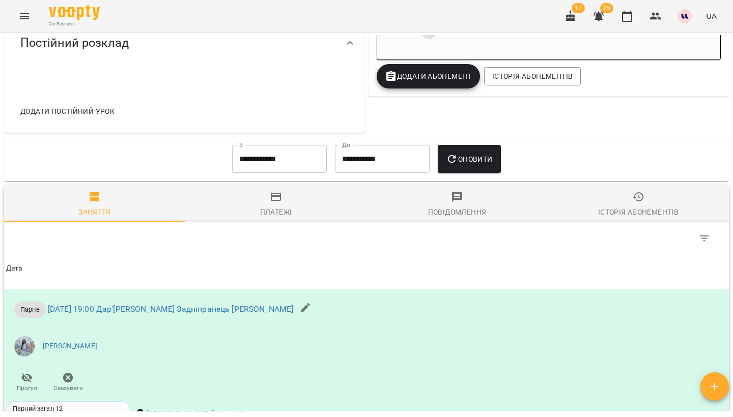
scroll to position [340, 0]
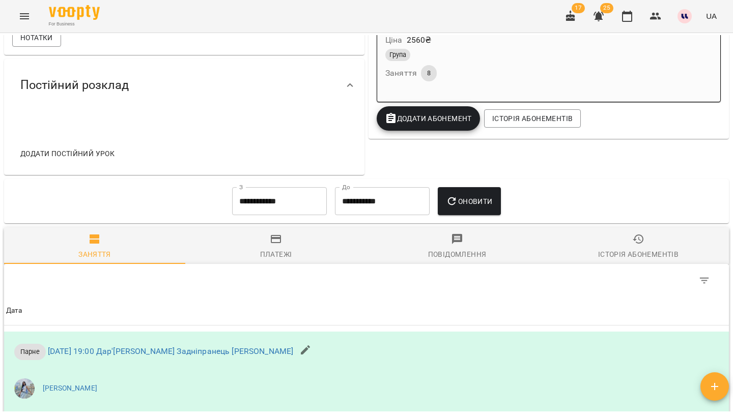
click at [279, 203] on input "**********" at bounding box center [279, 201] width 95 height 28
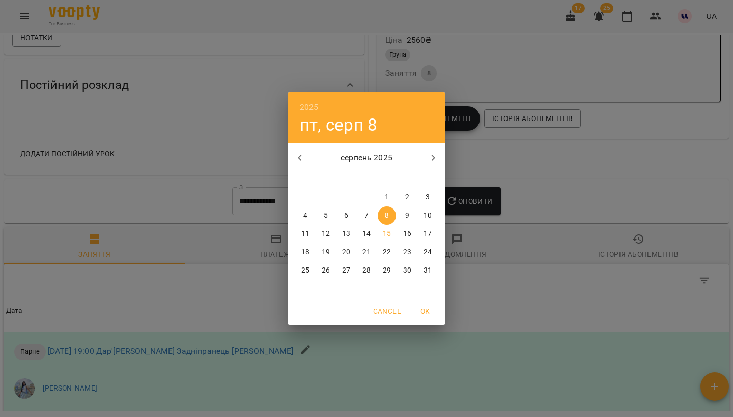
click at [299, 156] on icon "button" at bounding box center [300, 158] width 12 height 12
click at [328, 196] on span "1" at bounding box center [325, 197] width 18 height 10
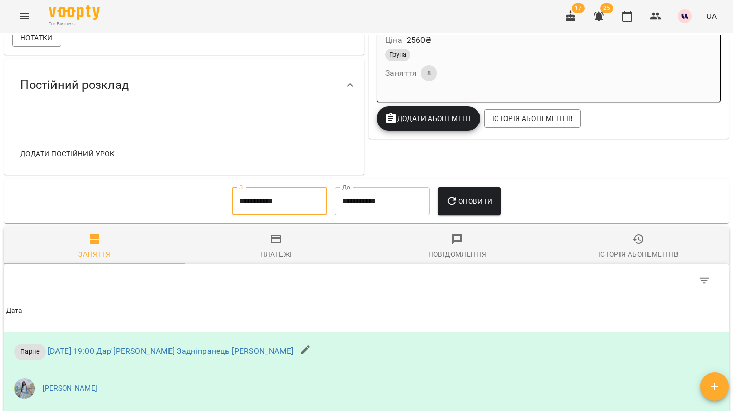
click at [497, 207] on button "Оновити" at bounding box center [469, 201] width 63 height 28
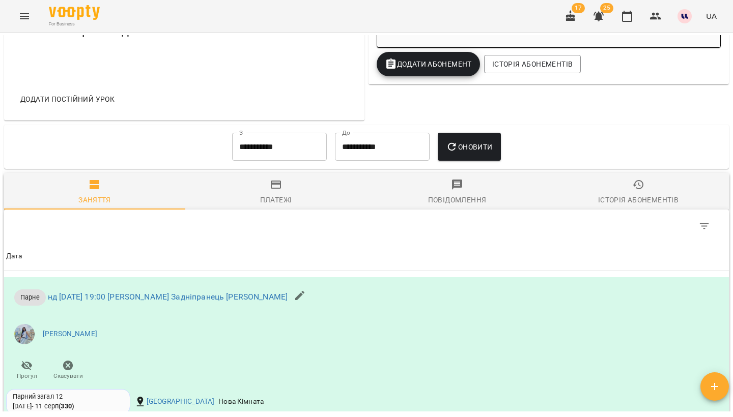
scroll to position [383, 0]
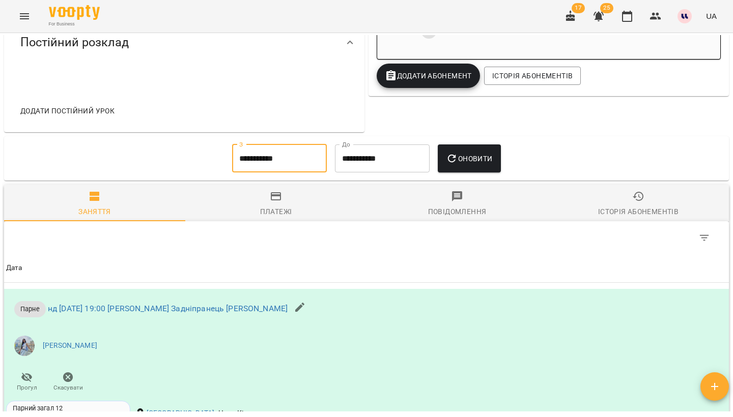
click at [306, 157] on input "**********" at bounding box center [279, 159] width 95 height 28
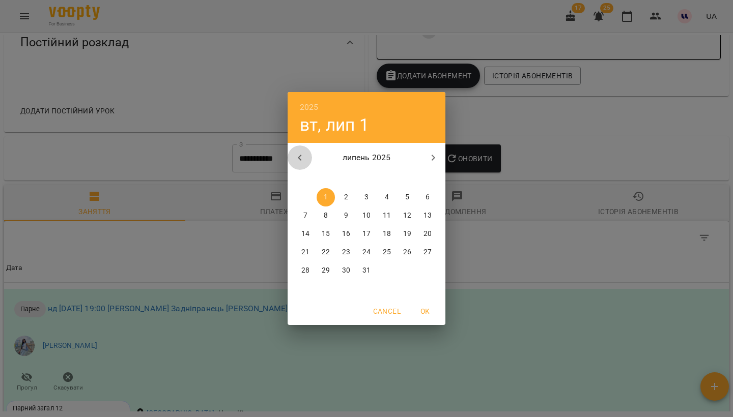
click at [302, 152] on icon "button" at bounding box center [300, 158] width 12 height 12
click at [426, 196] on p "1" at bounding box center [427, 197] width 4 height 10
type input "**********"
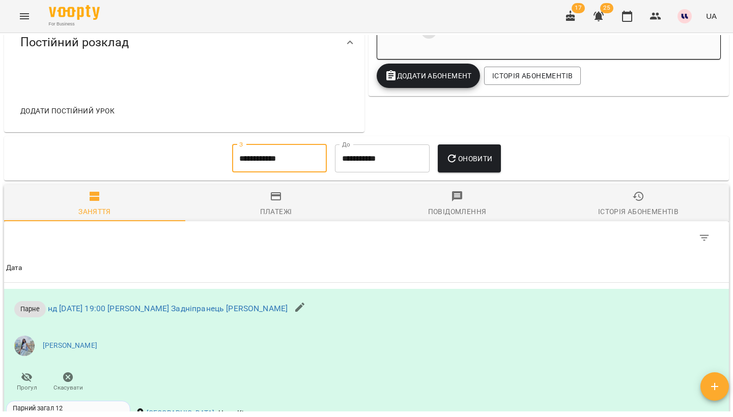
click at [469, 155] on span "Оновити" at bounding box center [469, 159] width 46 height 12
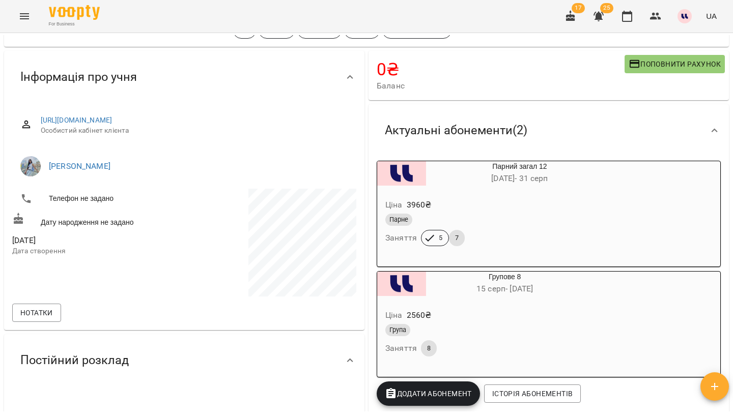
scroll to position [65, 0]
click at [520, 237] on div "Парне Заняття 5 7" at bounding box center [495, 230] width 224 height 37
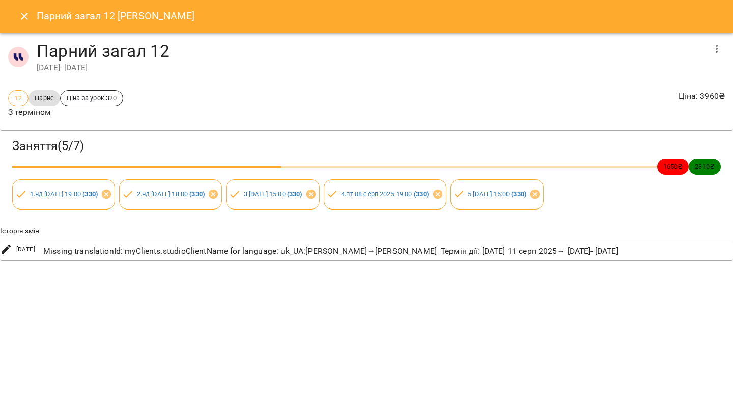
click at [32, 10] on button "Close" at bounding box center [24, 16] width 24 height 24
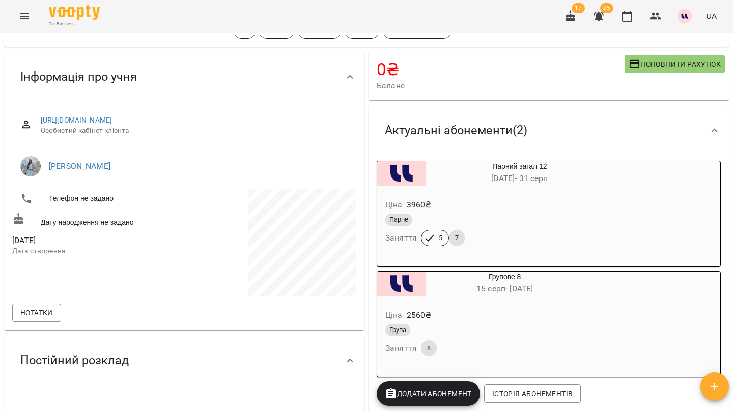
click at [603, 21] on icon "button" at bounding box center [598, 16] width 12 height 12
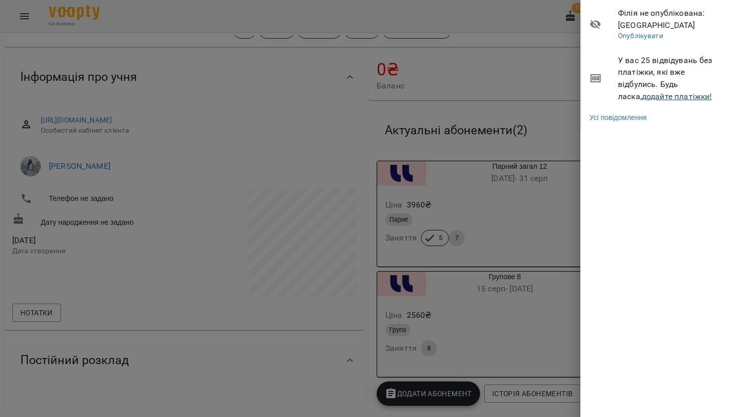
click at [643, 97] on link "додайте платіжки!" at bounding box center [677, 97] width 70 height 10
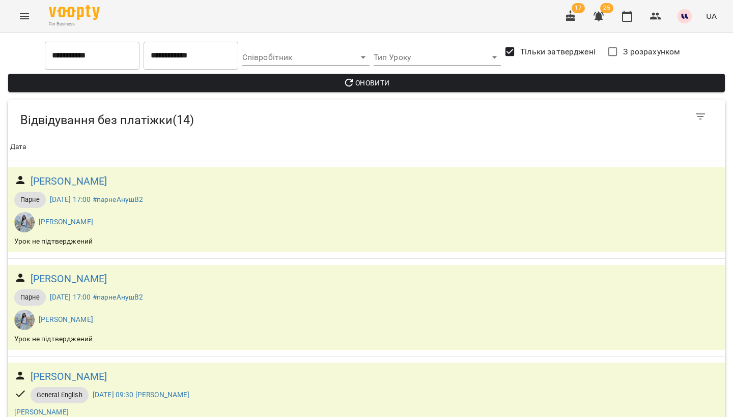
click at [498, 79] on span "Оновити" at bounding box center [366, 83] width 700 height 12
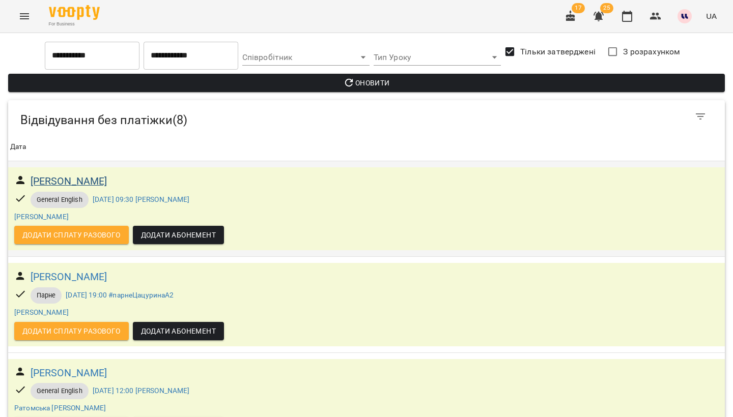
click at [97, 178] on h6 "[PERSON_NAME]" at bounding box center [69, 182] width 77 height 16
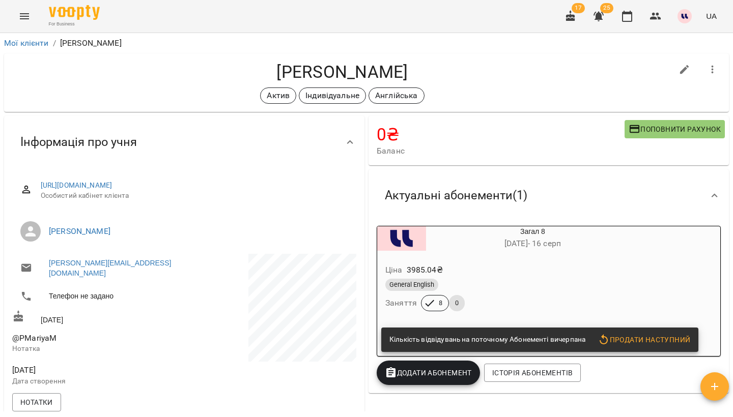
click at [265, 68] on h4 "[PERSON_NAME]" at bounding box center [342, 72] width 660 height 21
copy h4 "[PERSON_NAME]"
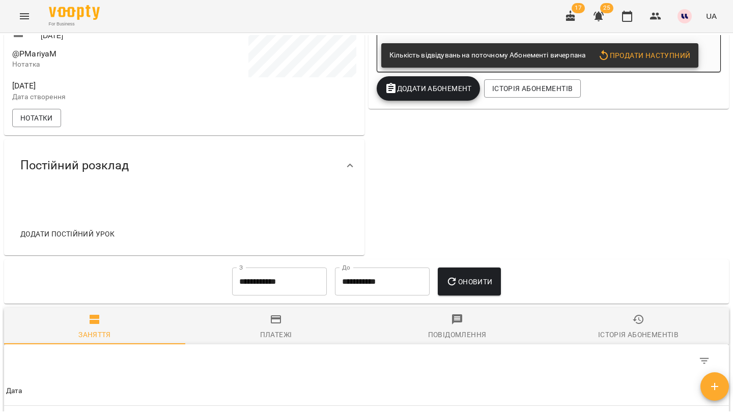
scroll to position [343, 0]
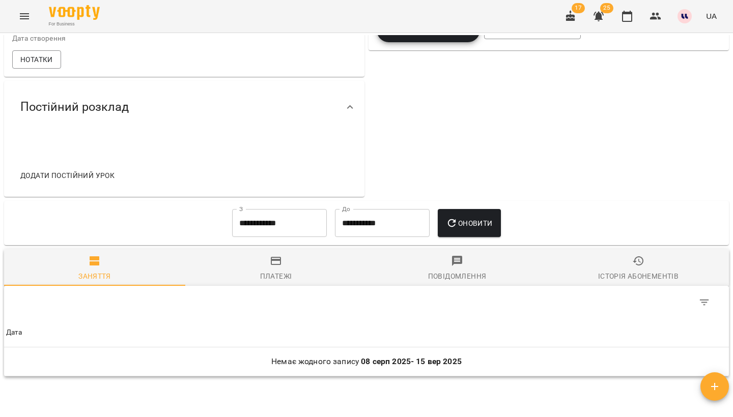
click at [267, 214] on input "**********" at bounding box center [279, 223] width 95 height 28
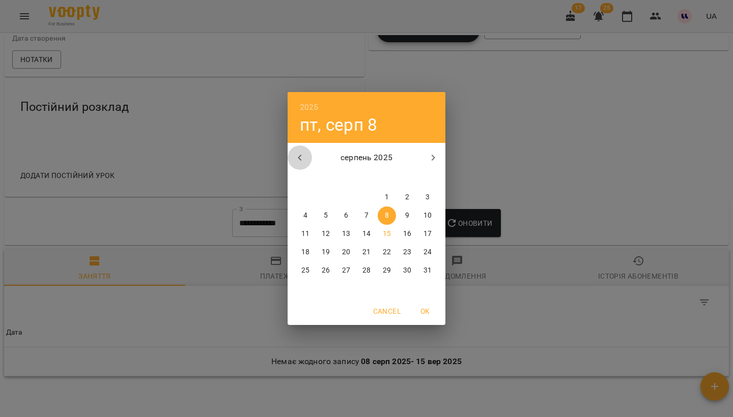
click at [299, 154] on icon "button" at bounding box center [300, 158] width 12 height 12
click at [367, 201] on p "1" at bounding box center [366, 197] width 4 height 10
type input "**********"
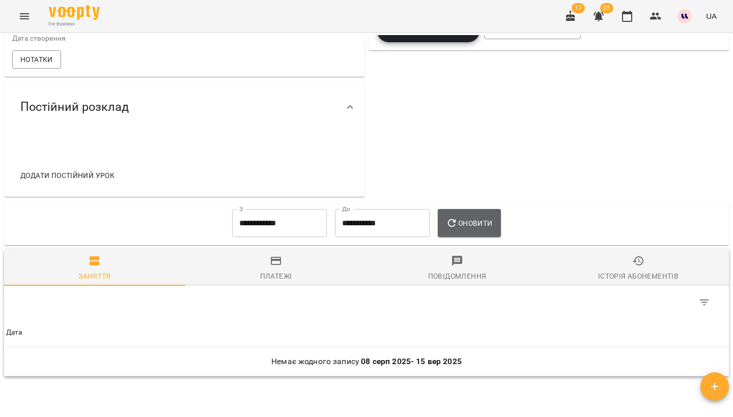
click at [457, 217] on icon "button" at bounding box center [452, 223] width 12 height 12
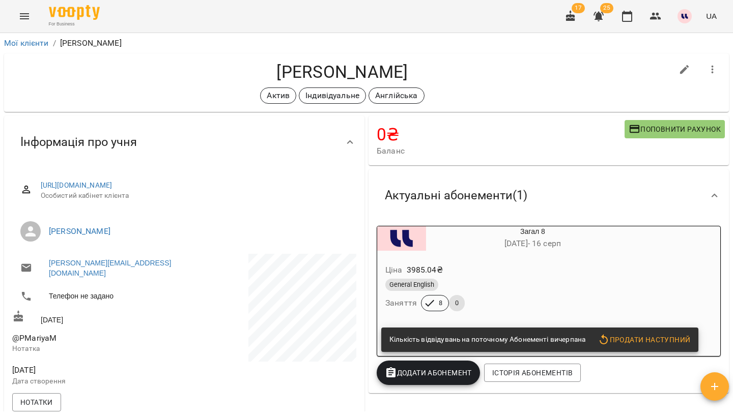
scroll to position [0, 0]
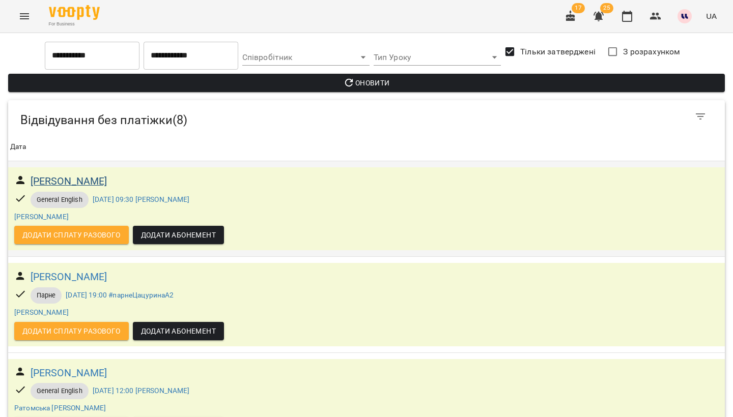
click at [107, 181] on h6 "[PERSON_NAME]" at bounding box center [69, 182] width 77 height 16
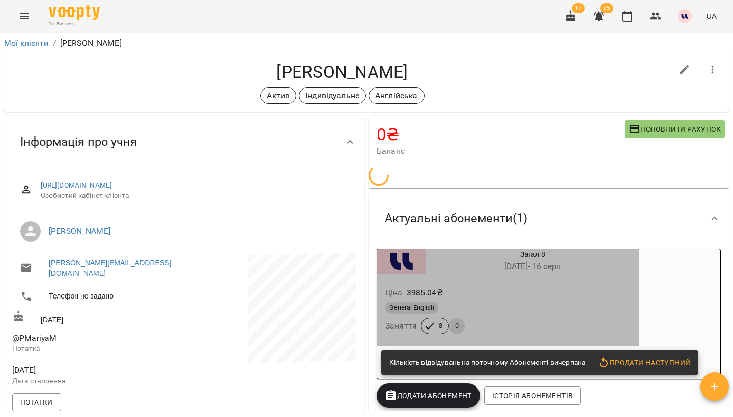
click at [499, 275] on div "Загал 8 [DATE] - [DATE]" at bounding box center [508, 261] width 266 height 28
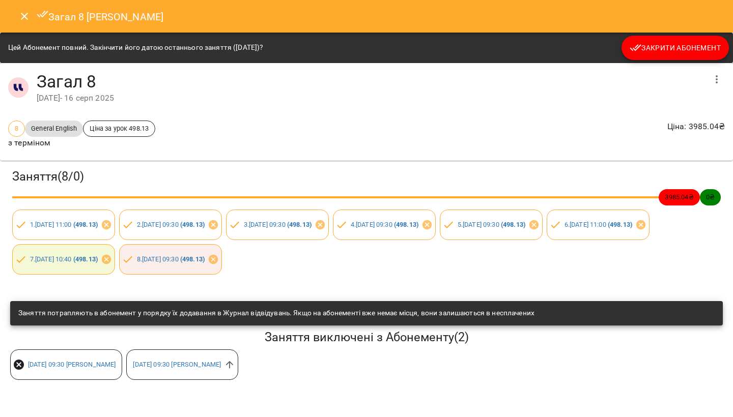
click at [18, 13] on button "Close" at bounding box center [24, 16] width 24 height 24
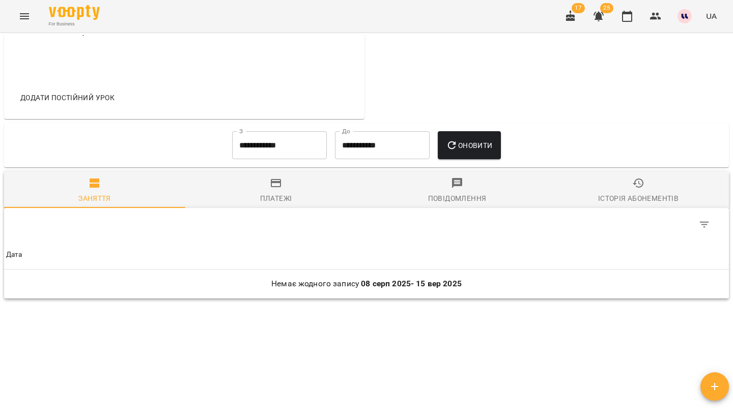
scroll to position [420, 0]
click at [281, 132] on input "**********" at bounding box center [279, 146] width 95 height 28
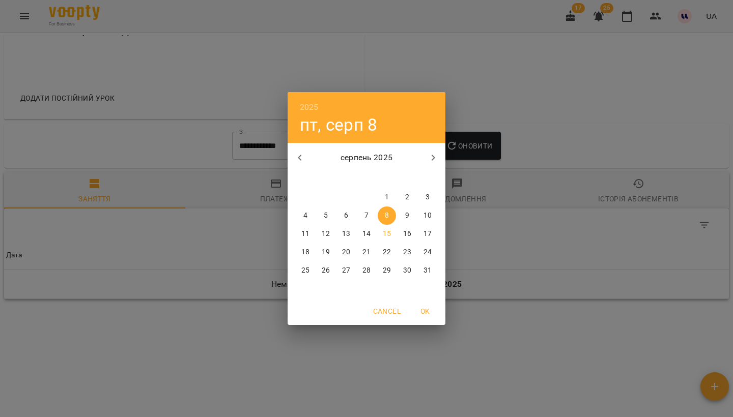
click at [422, 200] on span "3" at bounding box center [427, 197] width 18 height 10
type input "**********"
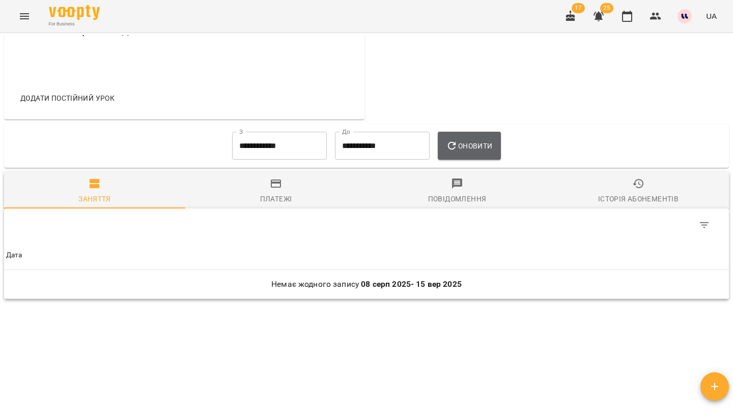
click at [465, 143] on button "Оновити" at bounding box center [469, 146] width 63 height 28
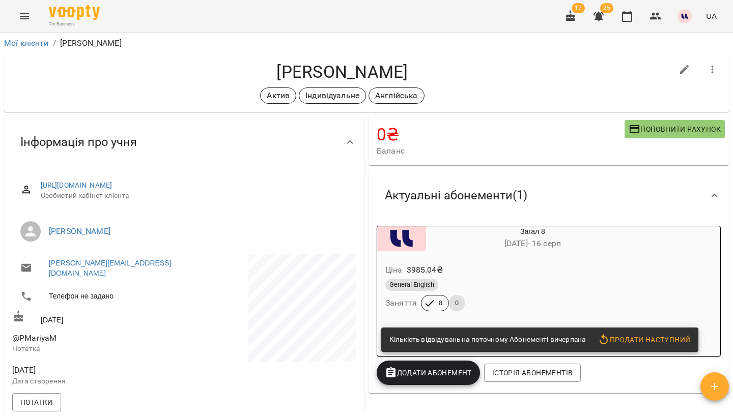
scroll to position [0, 0]
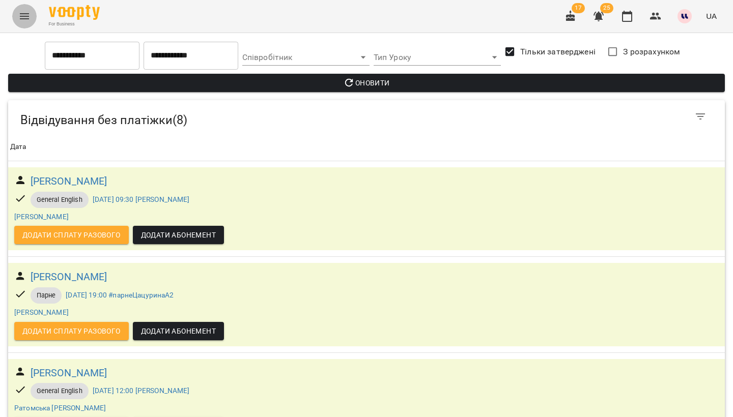
click at [21, 11] on icon "Menu" at bounding box center [24, 16] width 12 height 12
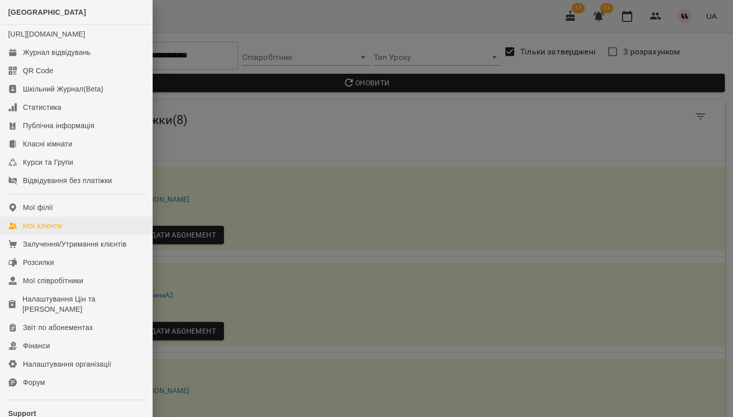
click at [56, 231] on div "Мої клієнти" at bounding box center [42, 226] width 39 height 10
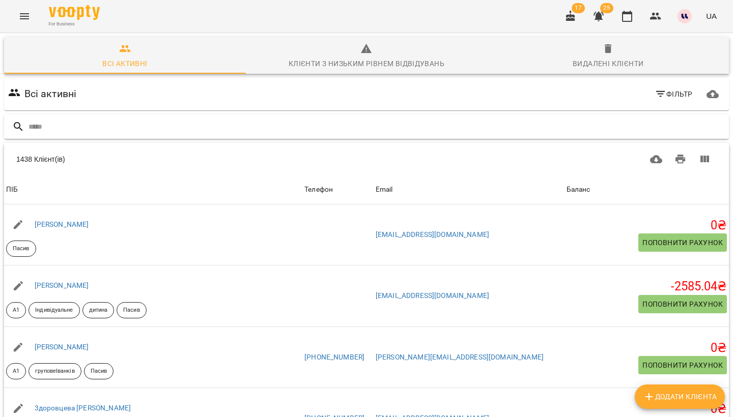
click at [586, 114] on div at bounding box center [366, 126] width 725 height 25
click at [464, 129] on input "text" at bounding box center [376, 127] width 696 height 17
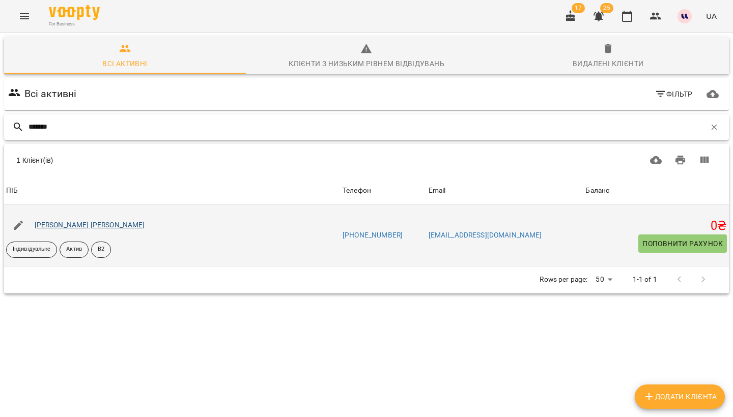
type input "*******"
click at [102, 225] on link "[PERSON_NAME] [PERSON_NAME]" at bounding box center [90, 225] width 110 height 8
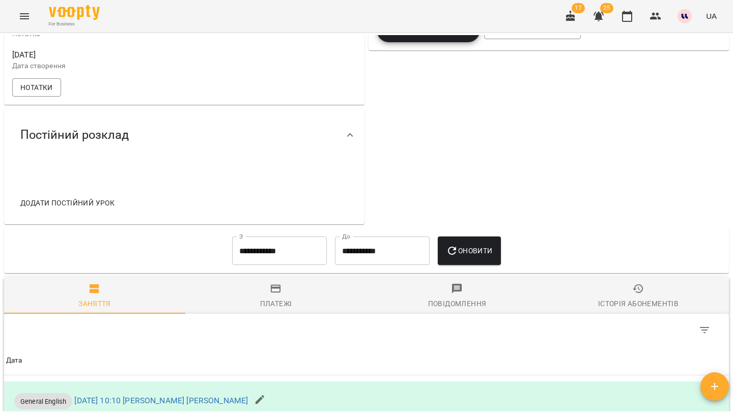
scroll to position [409, 0]
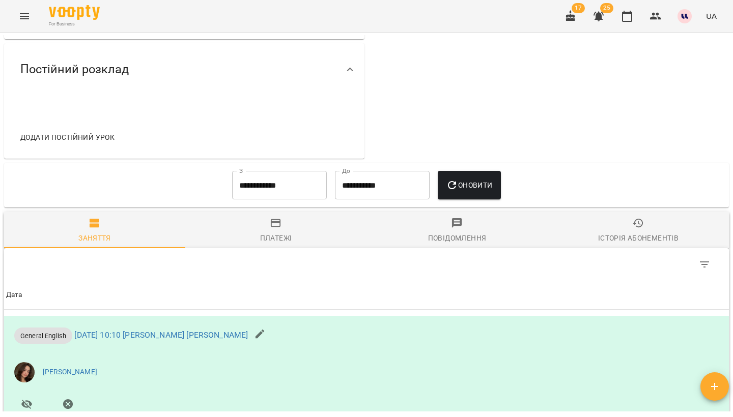
click at [271, 195] on input "**********" at bounding box center [279, 185] width 95 height 28
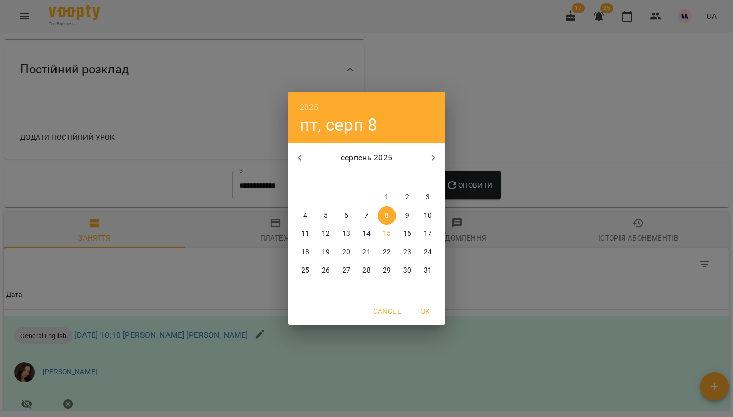
click at [293, 154] on button "button" at bounding box center [299, 158] width 24 height 24
click at [324, 197] on p "1" at bounding box center [326, 197] width 4 height 10
type input "**********"
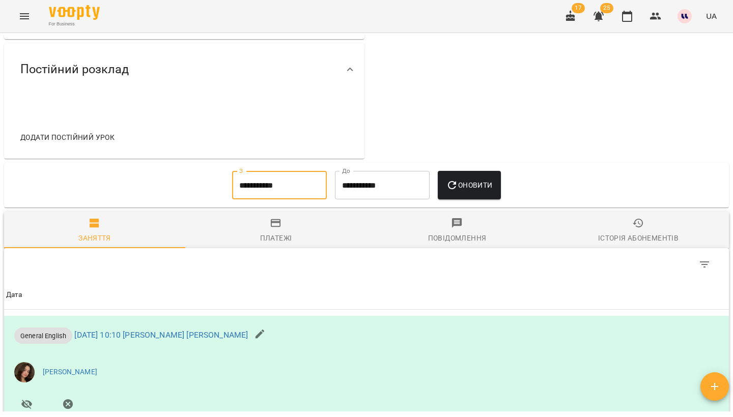
click at [458, 190] on icon "button" at bounding box center [452, 185] width 12 height 12
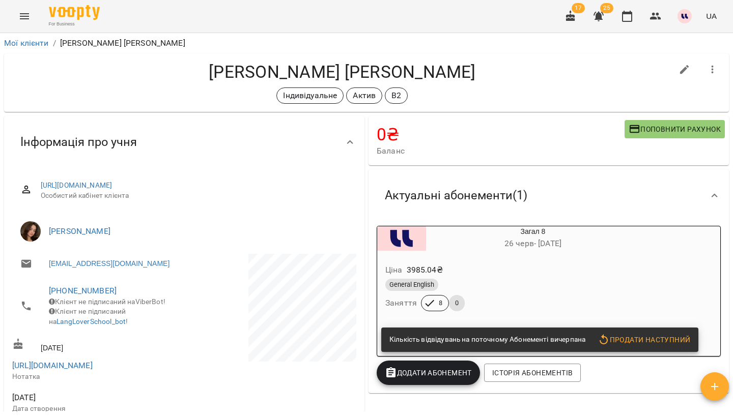
scroll to position [-1, 0]
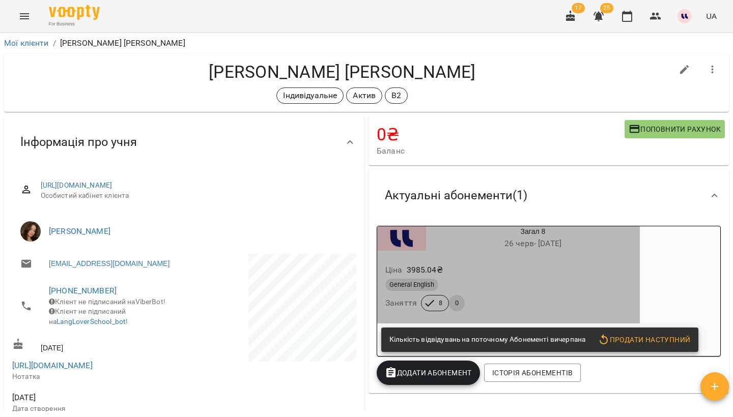
click at [533, 293] on div "General English" at bounding box center [508, 285] width 250 height 16
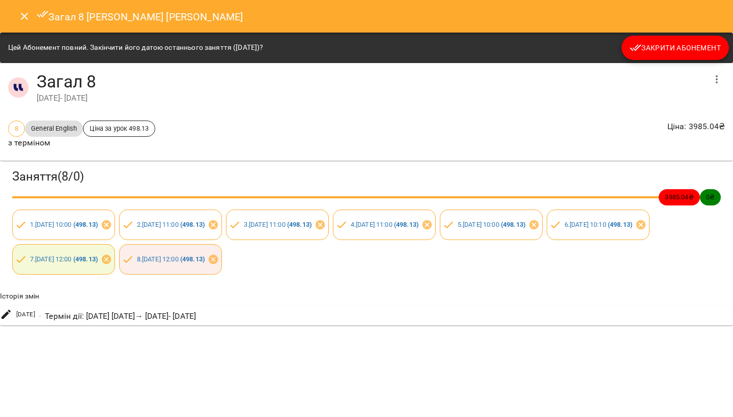
click at [665, 54] on button "Закрити Абонемент" at bounding box center [674, 48] width 107 height 24
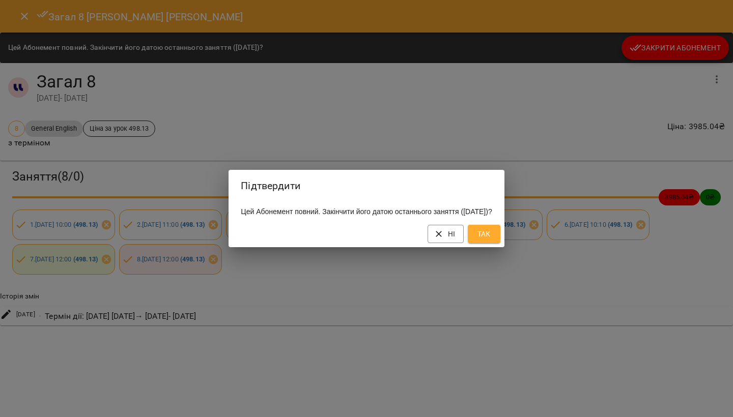
click at [492, 240] on span "Так" at bounding box center [484, 234] width 16 height 12
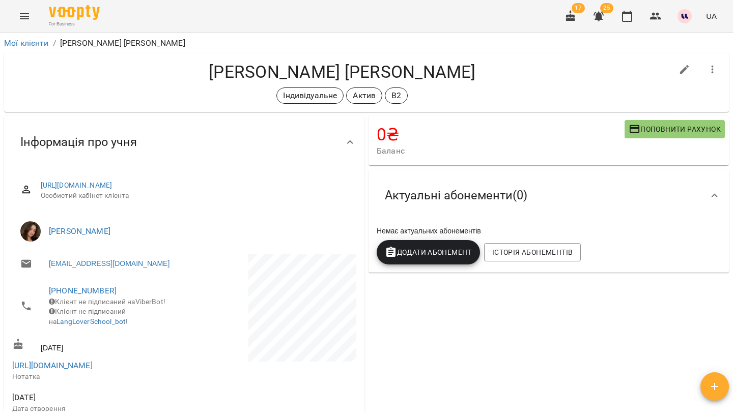
click at [687, 71] on icon "button" at bounding box center [684, 70] width 12 height 12
select select "**"
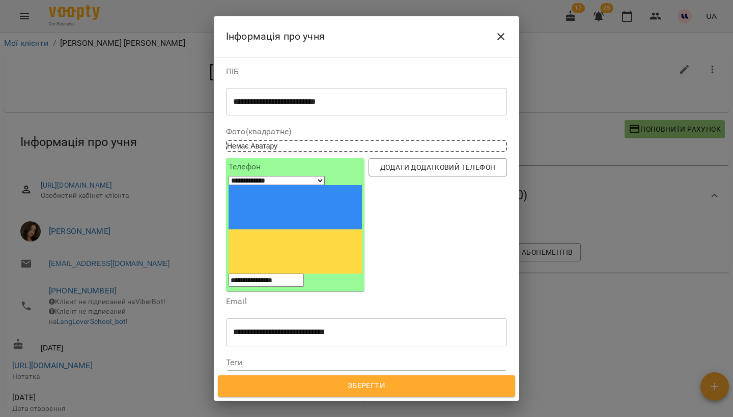
click at [319, 377] on icon at bounding box center [315, 380] width 7 height 7
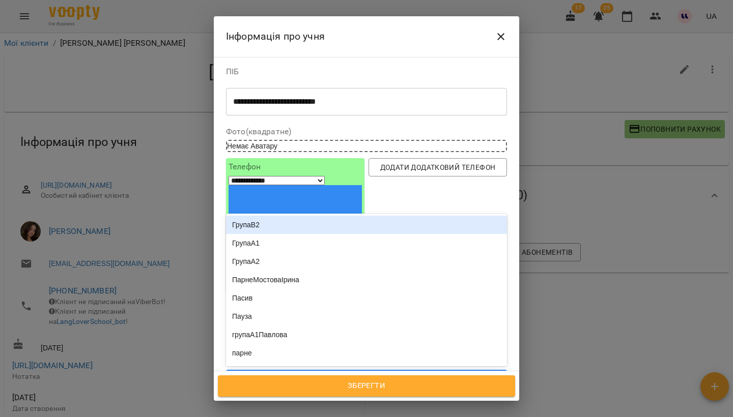
type input "*****"
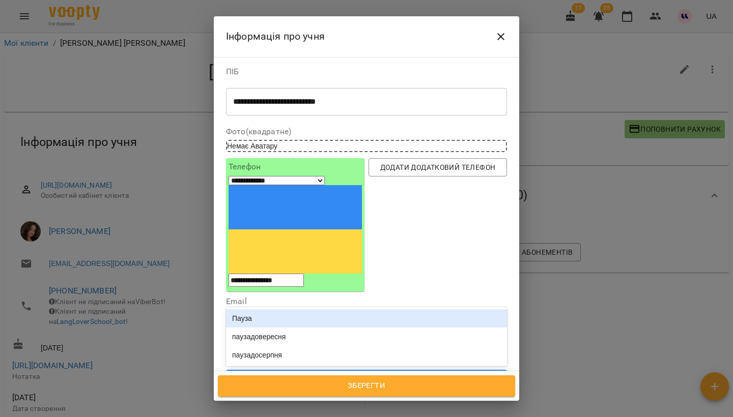
click at [271, 309] on div "Пауза" at bounding box center [366, 318] width 281 height 18
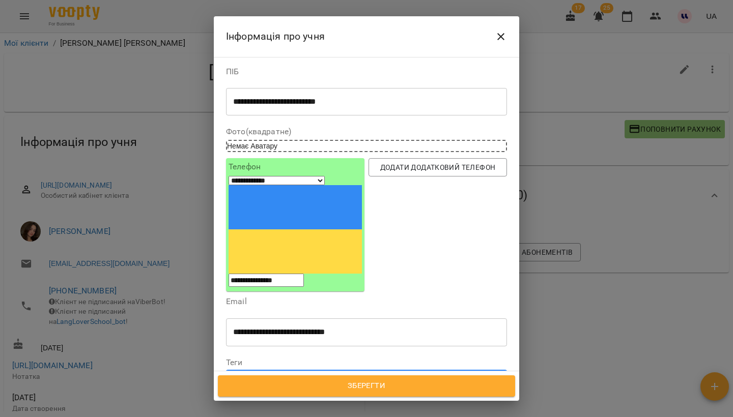
click at [345, 377] on icon at bounding box center [341, 380] width 7 height 7
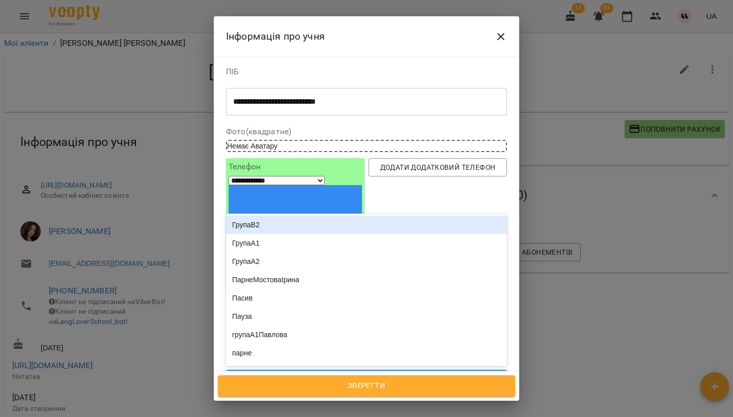
type input "****"
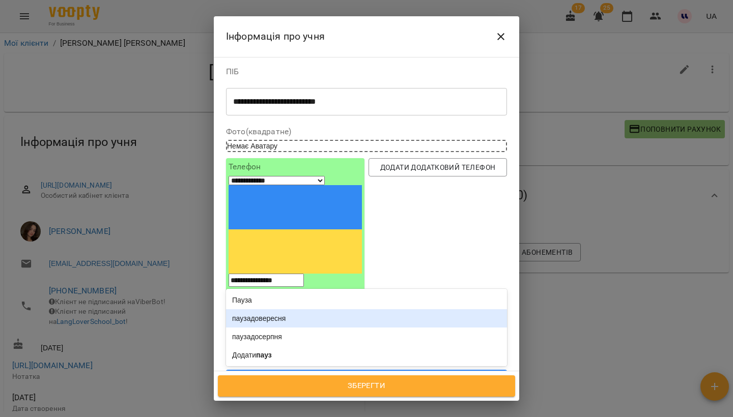
click at [296, 309] on div "паузадовересня" at bounding box center [366, 318] width 281 height 18
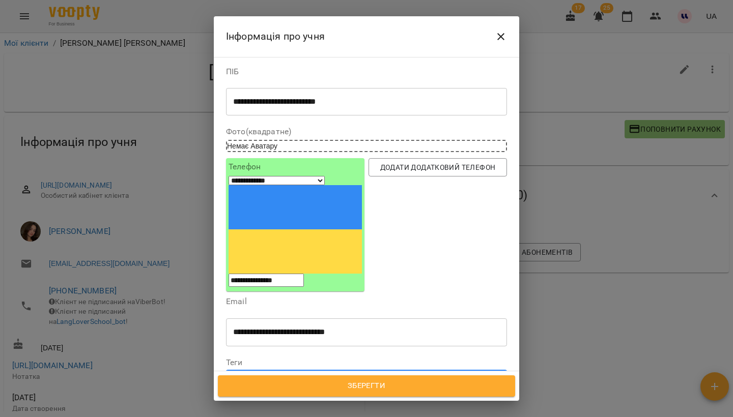
click at [368, 385] on span "Зберегти" at bounding box center [366, 386] width 275 height 13
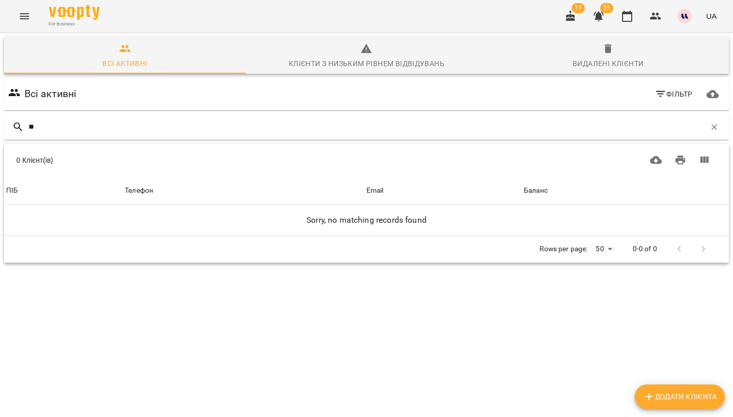
type input "*"
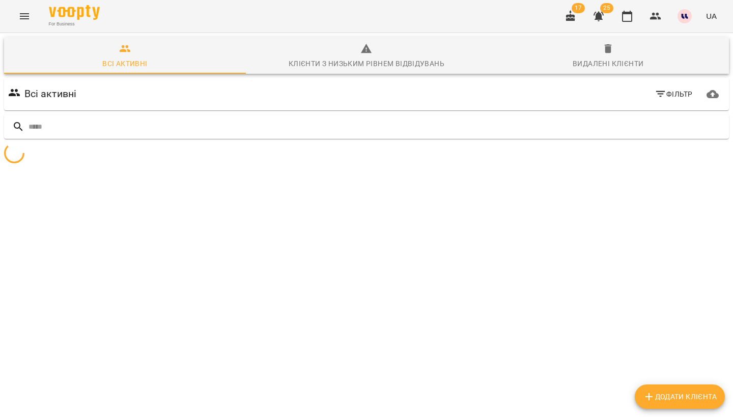
click at [659, 95] on icon "button" at bounding box center [660, 94] width 12 height 12
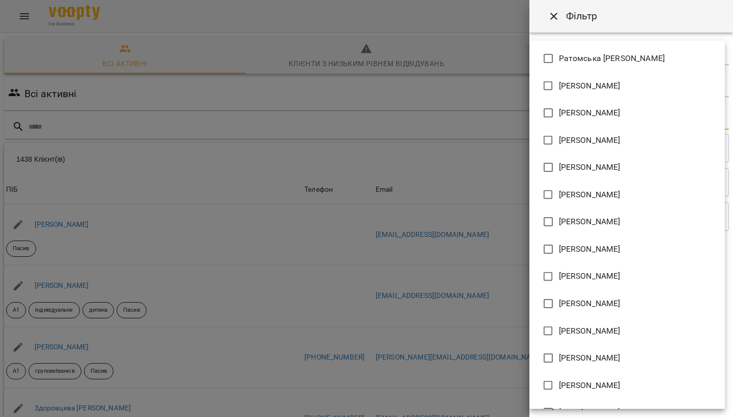
click at [561, 118] on body "For Business 17 25 UA Всі активні Клієнти з низьким рівнем відвідувань Видалені…" at bounding box center [366, 266] width 733 height 532
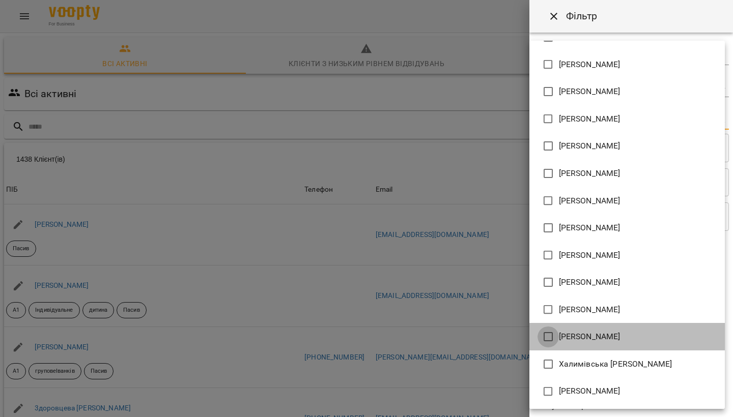
type input "**********"
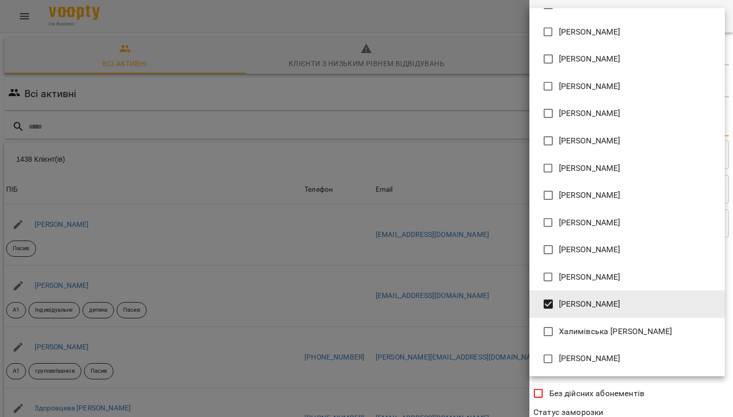
click at [505, 275] on div at bounding box center [366, 208] width 733 height 417
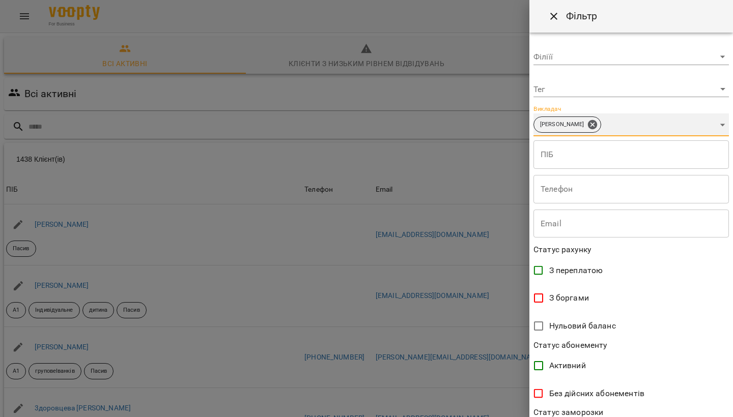
scroll to position [64, 0]
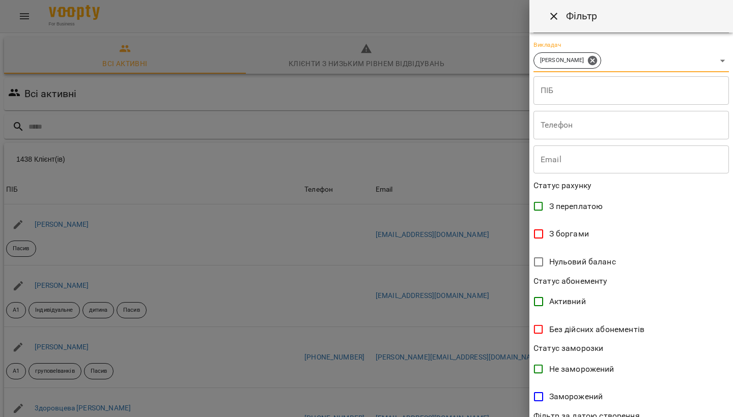
click at [504, 342] on div at bounding box center [366, 208] width 733 height 417
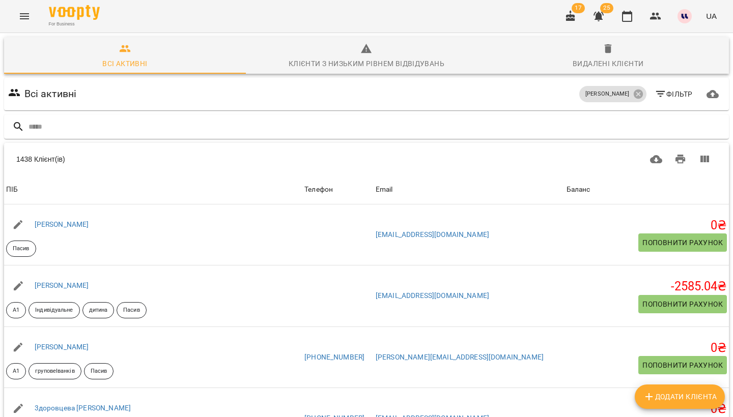
click at [660, 95] on icon "button" at bounding box center [660, 94] width 12 height 12
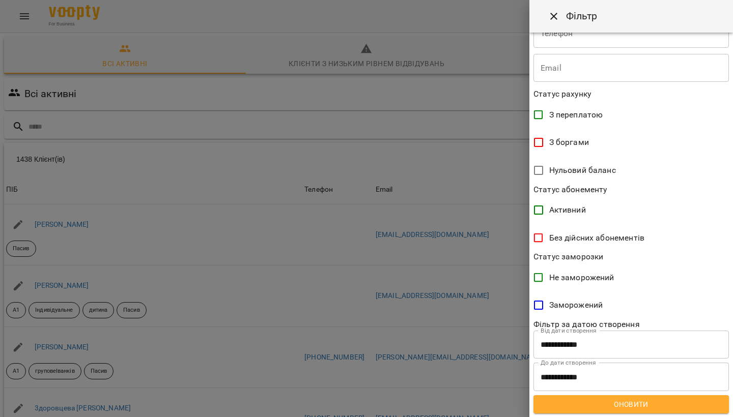
scroll to position [155, 0]
click at [630, 407] on span "Оновити" at bounding box center [630, 405] width 179 height 12
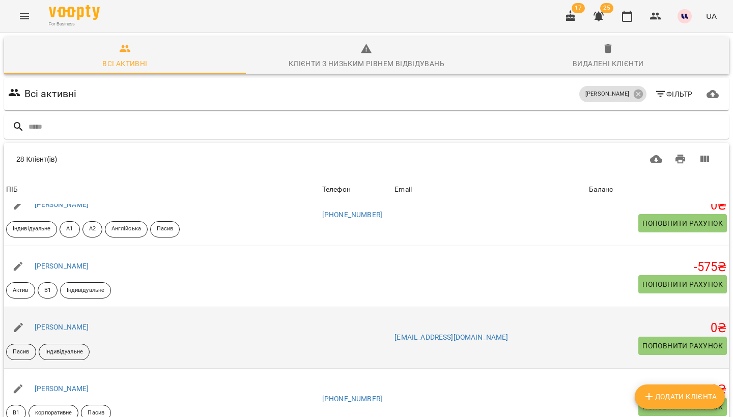
scroll to position [75, 0]
